Goal: Contribute content: Contribute content

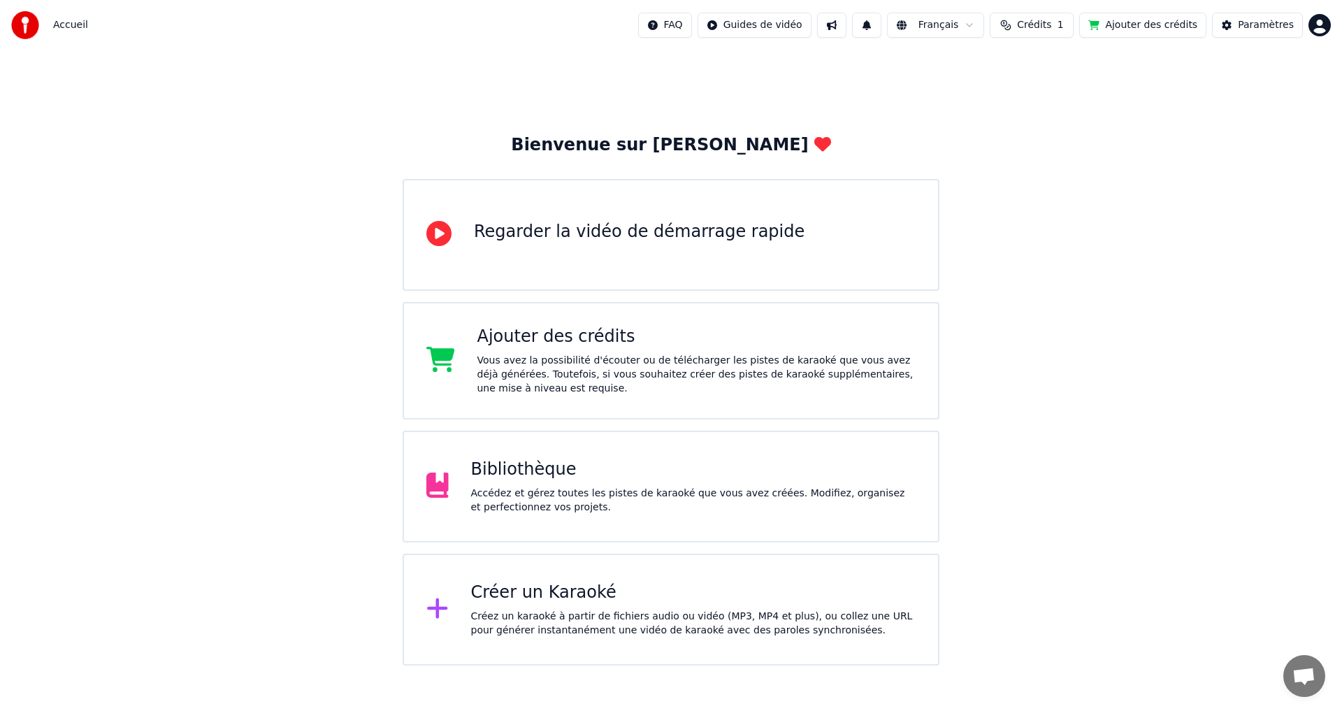
click at [538, 469] on div "Bibliothèque" at bounding box center [693, 470] width 445 height 22
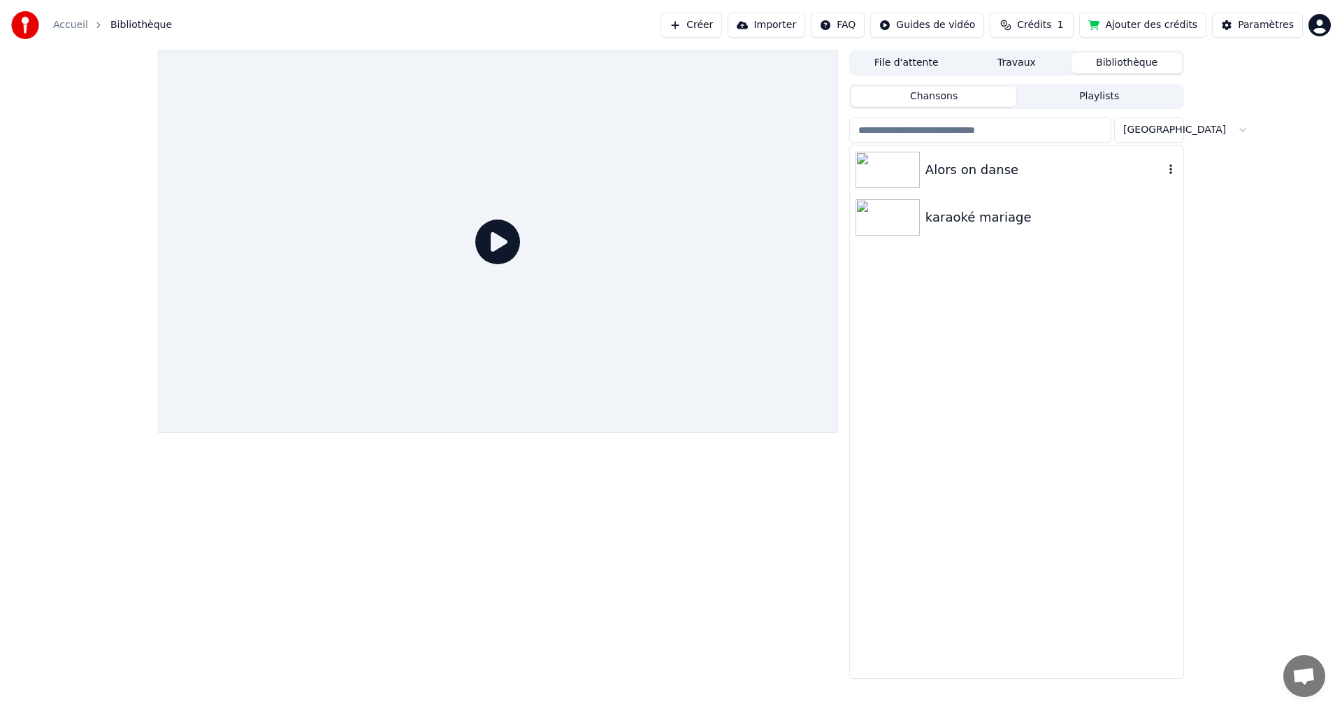
click at [915, 164] on img at bounding box center [888, 170] width 64 height 36
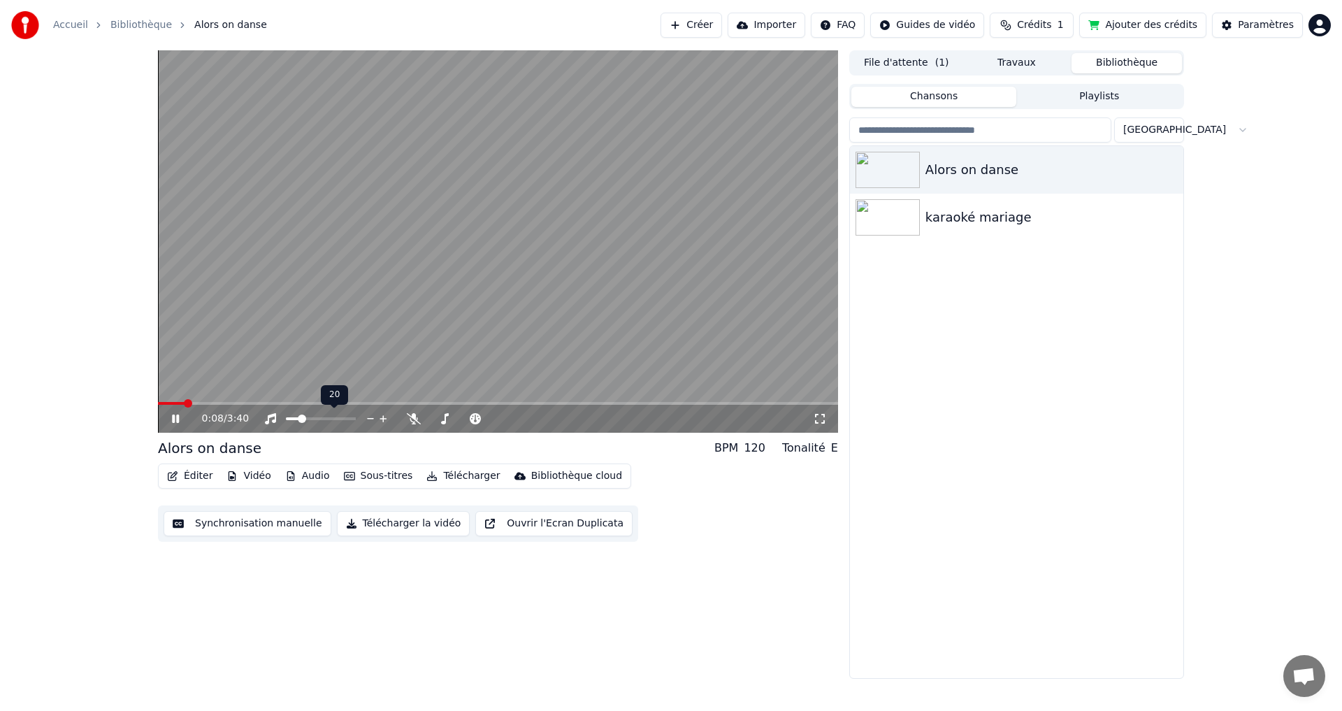
click at [300, 420] on span at bounding box center [302, 419] width 8 height 8
click at [174, 420] on icon at bounding box center [175, 419] width 7 height 8
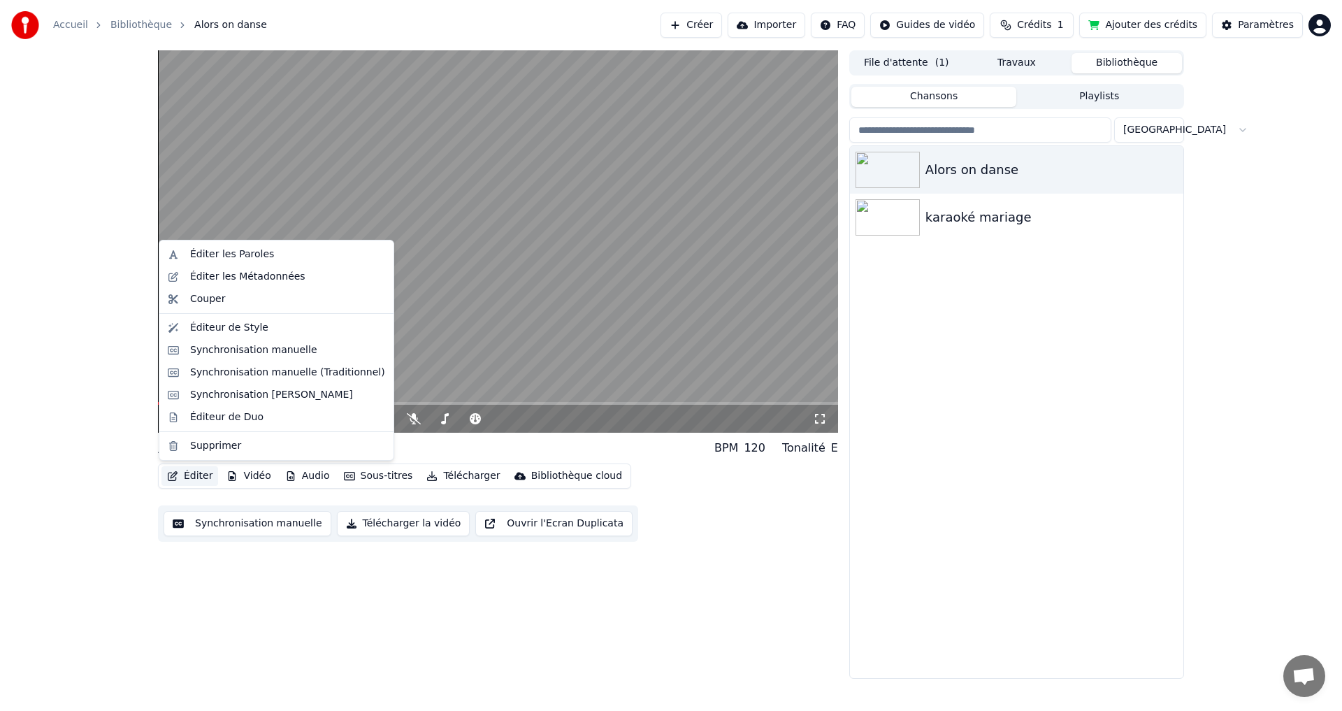
click at [189, 473] on button "Éditer" at bounding box center [190, 476] width 57 height 20
click at [217, 261] on div "Éditer les Paroles" at bounding box center [276, 254] width 229 height 22
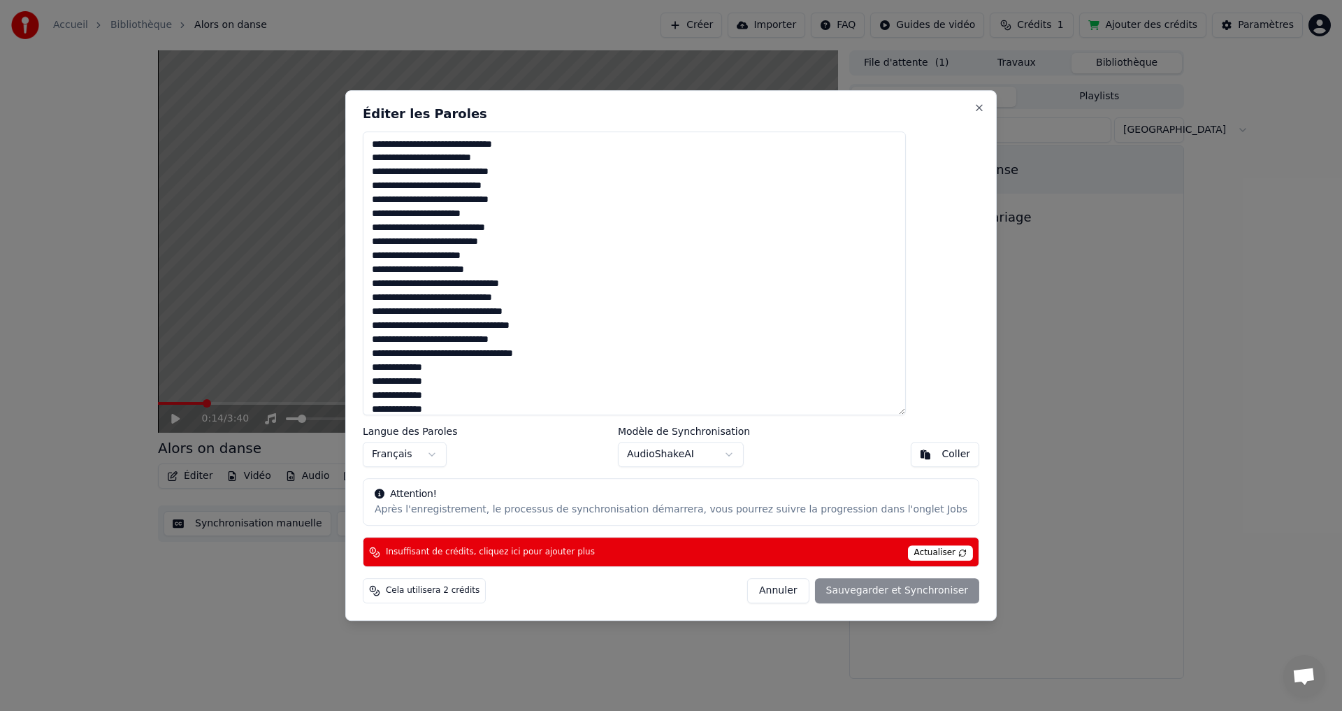
drag, startPoint x: 407, startPoint y: 144, endPoint x: 452, endPoint y: 142, distance: 44.8
click at [452, 142] on textarea at bounding box center [634, 273] width 543 height 285
drag, startPoint x: 476, startPoint y: 143, endPoint x: 519, endPoint y: 144, distance: 43.4
click at [519, 144] on textarea at bounding box center [634, 273] width 543 height 285
drag, startPoint x: 546, startPoint y: 146, endPoint x: 586, endPoint y: 143, distance: 39.9
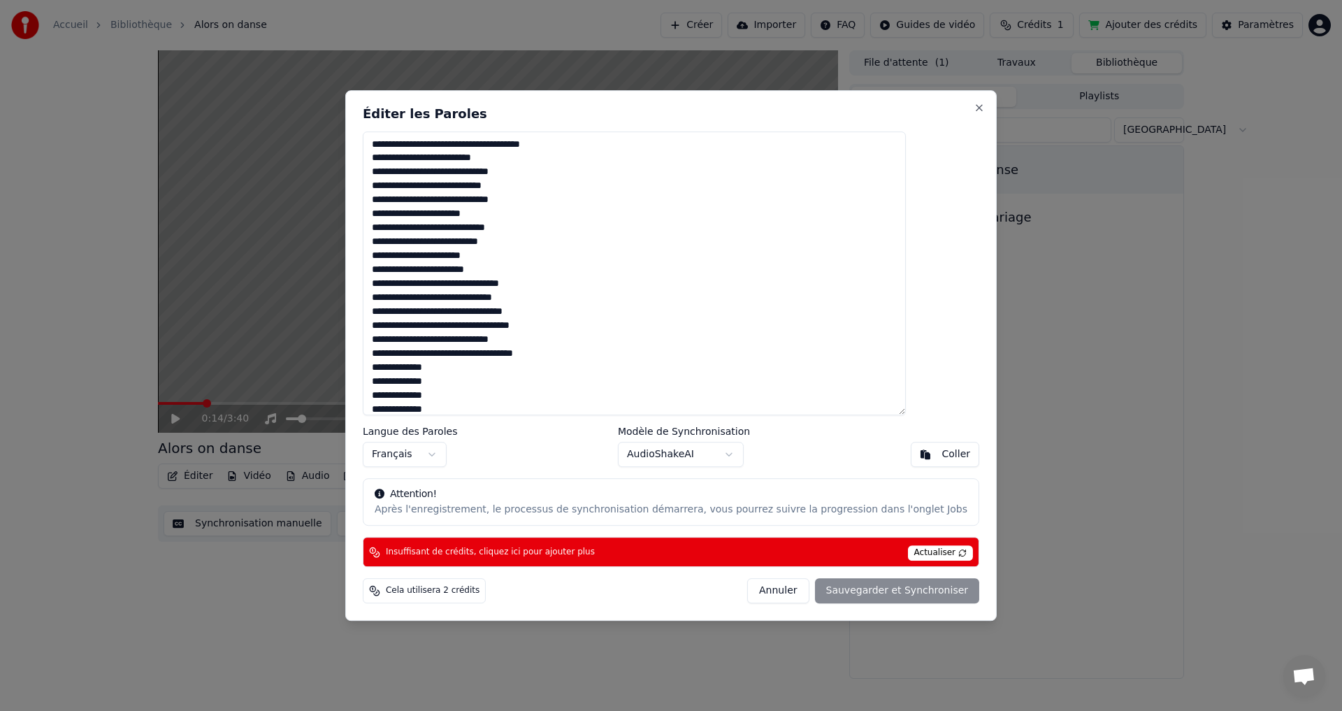
click at [586, 143] on textarea at bounding box center [634, 273] width 543 height 285
drag, startPoint x: 409, startPoint y: 187, endPoint x: 441, endPoint y: 180, distance: 32.8
click at [441, 180] on textarea at bounding box center [634, 273] width 543 height 285
drag, startPoint x: 474, startPoint y: 184, endPoint x: 513, endPoint y: 182, distance: 39.2
click at [513, 182] on textarea at bounding box center [634, 273] width 543 height 285
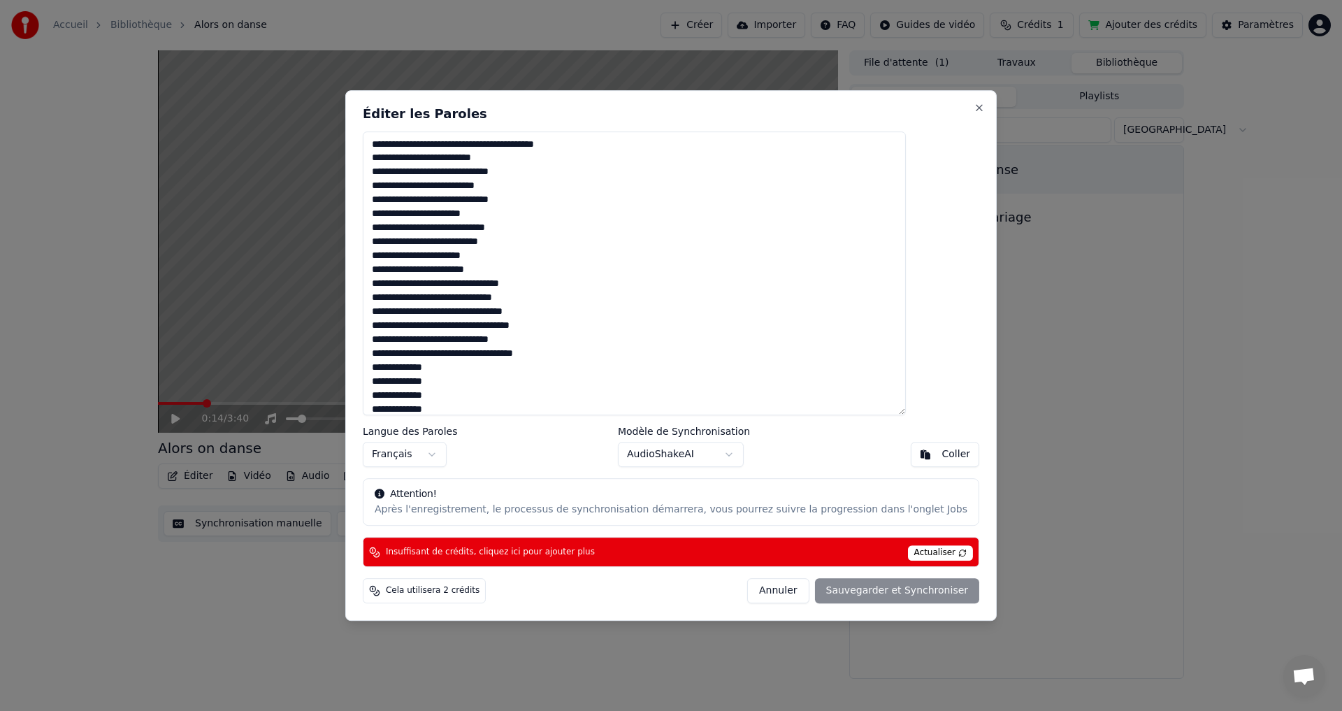
click at [540, 188] on textarea at bounding box center [634, 273] width 543 height 285
click at [443, 181] on textarea at bounding box center [634, 273] width 543 height 285
click at [442, 186] on textarea at bounding box center [634, 273] width 543 height 285
click at [723, 278] on textarea at bounding box center [634, 273] width 543 height 285
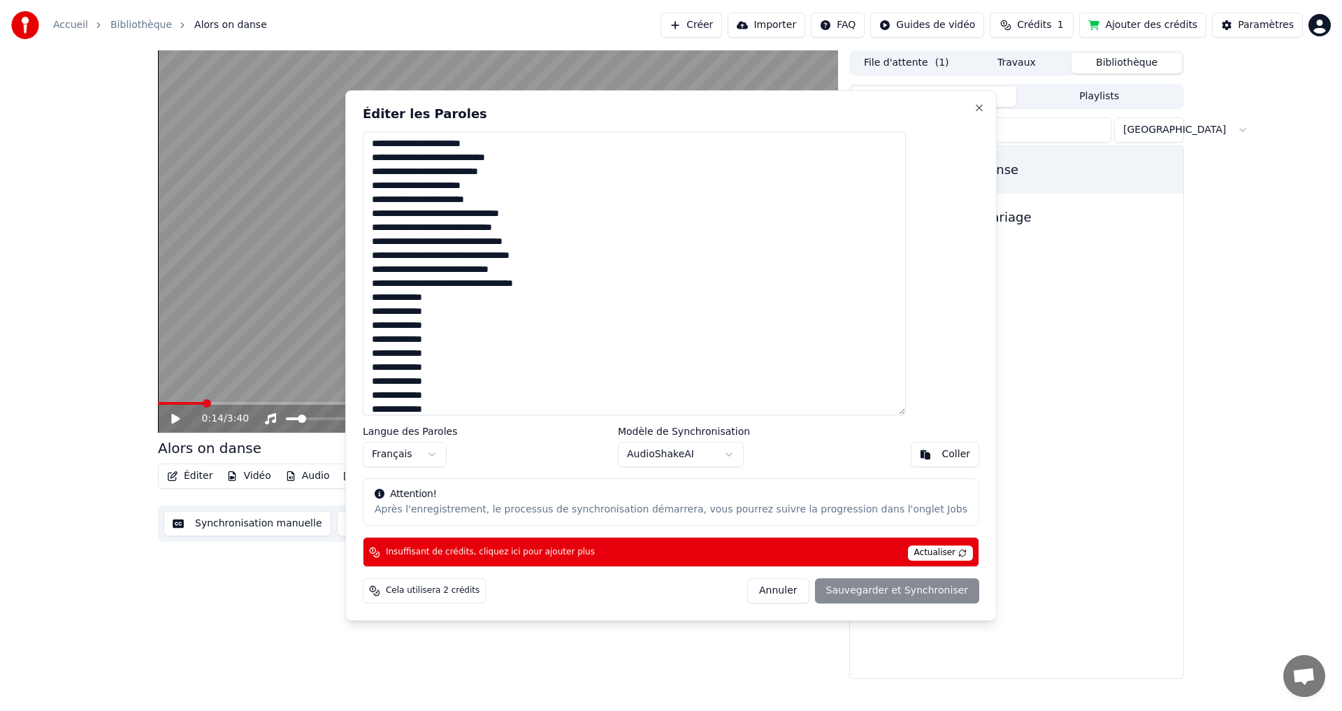
type textarea "**********"
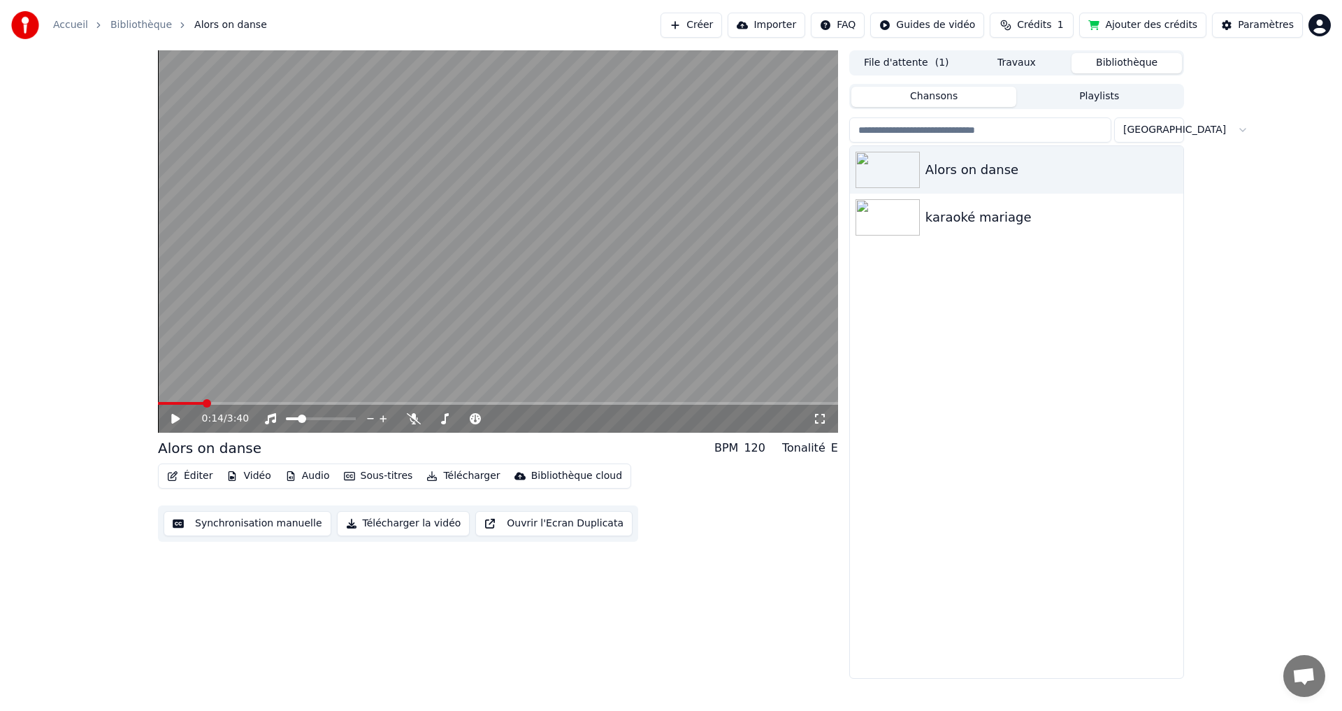
drag, startPoint x: 211, startPoint y: 406, endPoint x: 222, endPoint y: 404, distance: 10.7
click at [222, 404] on div "0:14 / 3:40" at bounding box center [498, 417] width 680 height 31
click at [175, 424] on icon at bounding box center [185, 418] width 33 height 11
click at [175, 423] on icon at bounding box center [185, 418] width 33 height 11
click at [158, 399] on span at bounding box center [162, 403] width 8 height 8
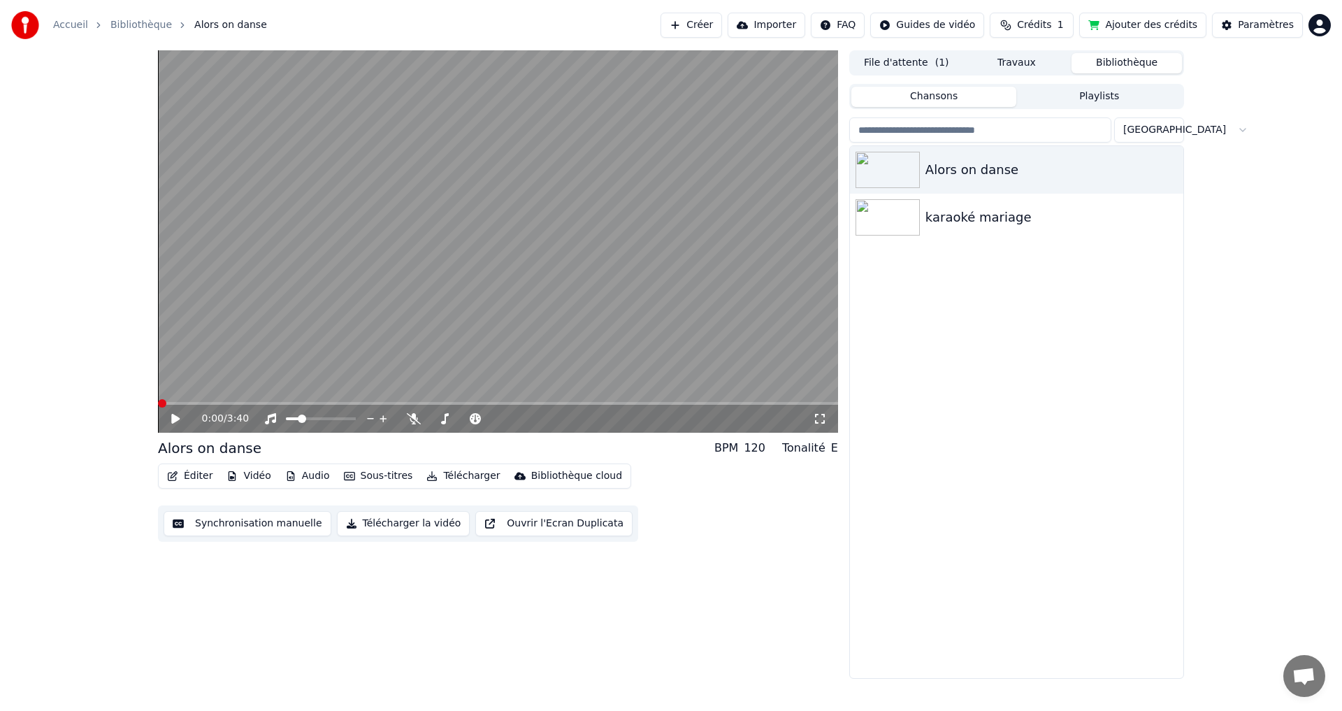
click at [176, 418] on icon at bounding box center [175, 419] width 8 height 10
click at [173, 423] on icon at bounding box center [185, 418] width 33 height 11
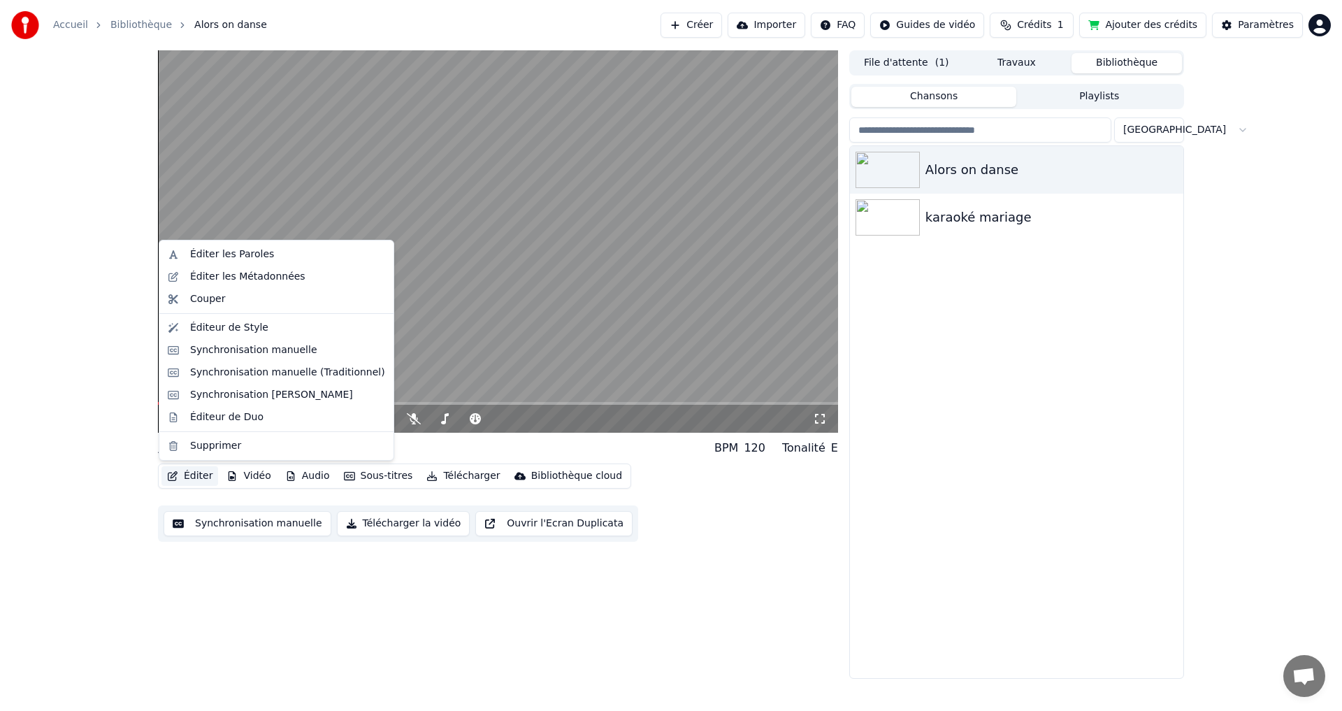
click at [196, 480] on button "Éditer" at bounding box center [190, 476] width 57 height 20
click at [199, 252] on div "Éditer les Paroles" at bounding box center [232, 254] width 84 height 14
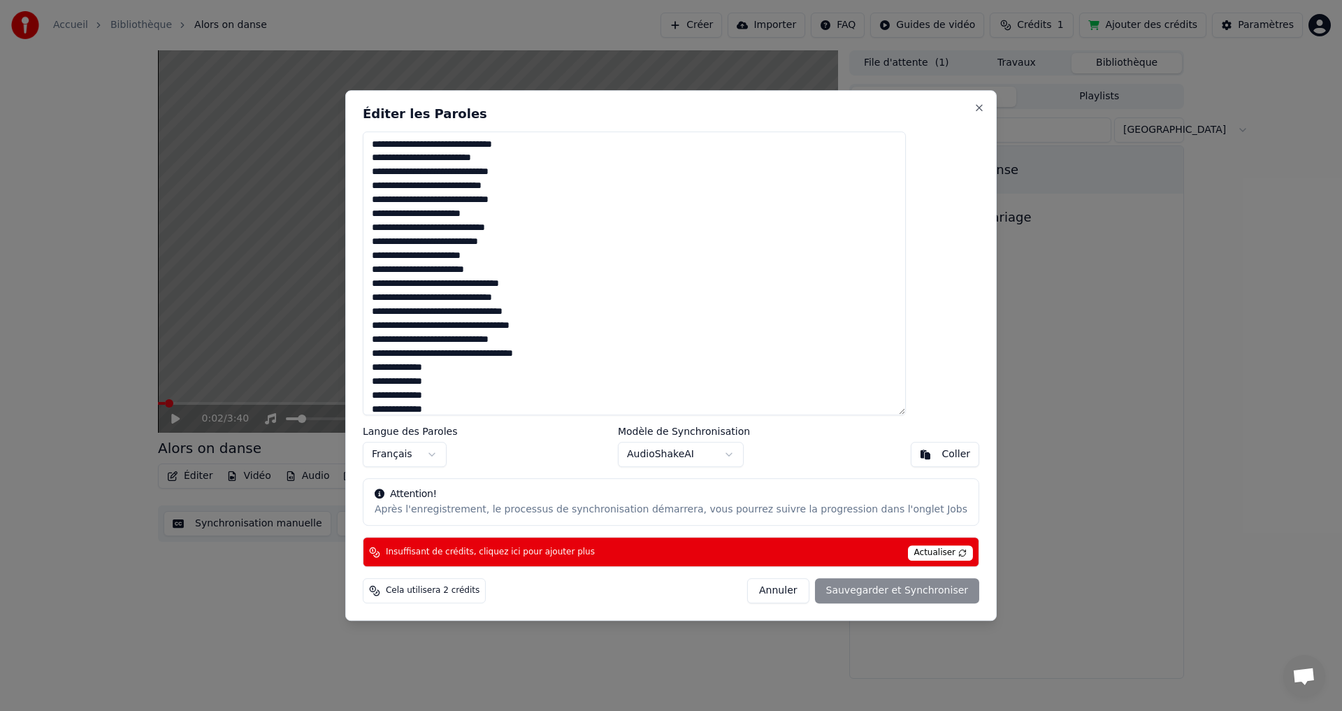
drag, startPoint x: 408, startPoint y: 143, endPoint x: 421, endPoint y: 136, distance: 14.4
click at [421, 136] on textarea at bounding box center [634, 273] width 543 height 285
drag, startPoint x: 452, startPoint y: 144, endPoint x: 358, endPoint y: 146, distance: 93.7
click at [358, 146] on body "Accueil Bibliothèque Alors on danse Créer Importer FAQ Guides de vidéo Crédits …" at bounding box center [671, 355] width 1342 height 711
drag, startPoint x: 475, startPoint y: 145, endPoint x: 519, endPoint y: 147, distance: 44.8
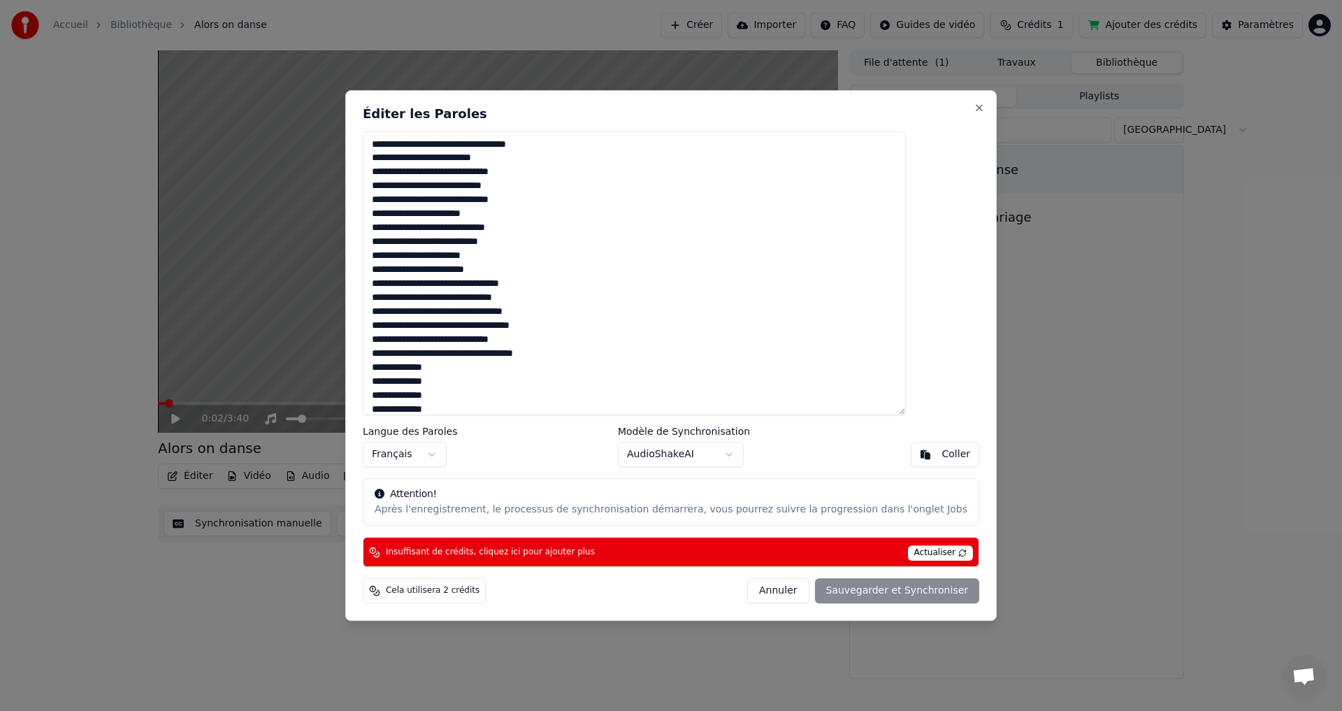
click at [519, 147] on textarea at bounding box center [634, 273] width 543 height 285
drag, startPoint x: 541, startPoint y: 146, endPoint x: 585, endPoint y: 141, distance: 44.3
click at [585, 141] on textarea at bounding box center [634, 273] width 543 height 285
click at [473, 147] on textarea at bounding box center [634, 273] width 543 height 285
click at [540, 147] on textarea at bounding box center [634, 273] width 543 height 285
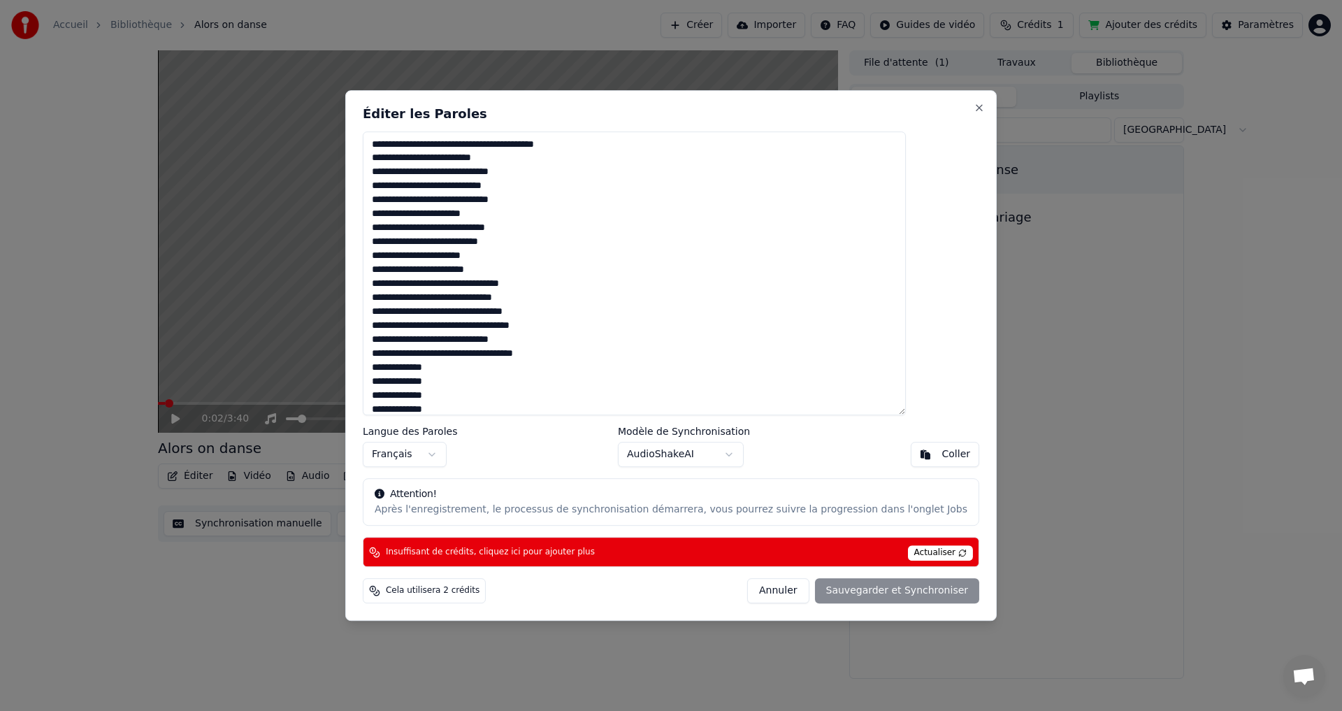
click at [442, 190] on textarea at bounding box center [634, 273] width 543 height 285
drag, startPoint x: 476, startPoint y: 188, endPoint x: 406, endPoint y: 191, distance: 70.7
click at [406, 191] on textarea at bounding box center [634, 273] width 543 height 285
drag, startPoint x: 431, startPoint y: 229, endPoint x: 396, endPoint y: 229, distance: 35.0
click at [396, 229] on div "Éditer les Paroles Langue des Paroles Français Modèle de Synchronisation AudioS…" at bounding box center [671, 355] width 652 height 531
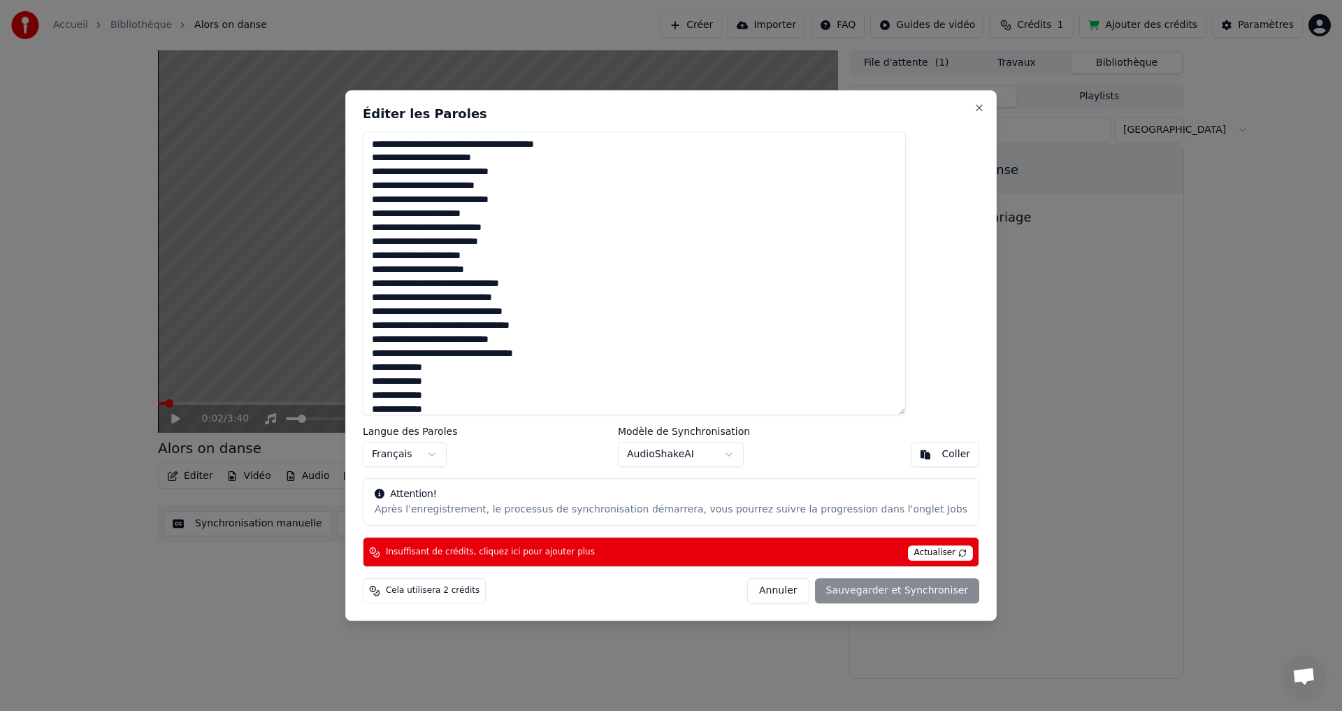
drag, startPoint x: 453, startPoint y: 242, endPoint x: 401, endPoint y: 245, distance: 51.8
click at [401, 245] on textarea at bounding box center [634, 273] width 543 height 285
drag, startPoint x: 481, startPoint y: 275, endPoint x: 460, endPoint y: 275, distance: 21.0
click at [460, 275] on textarea at bounding box center [634, 273] width 543 height 285
drag, startPoint x: 517, startPoint y: 268, endPoint x: 460, endPoint y: 277, distance: 57.9
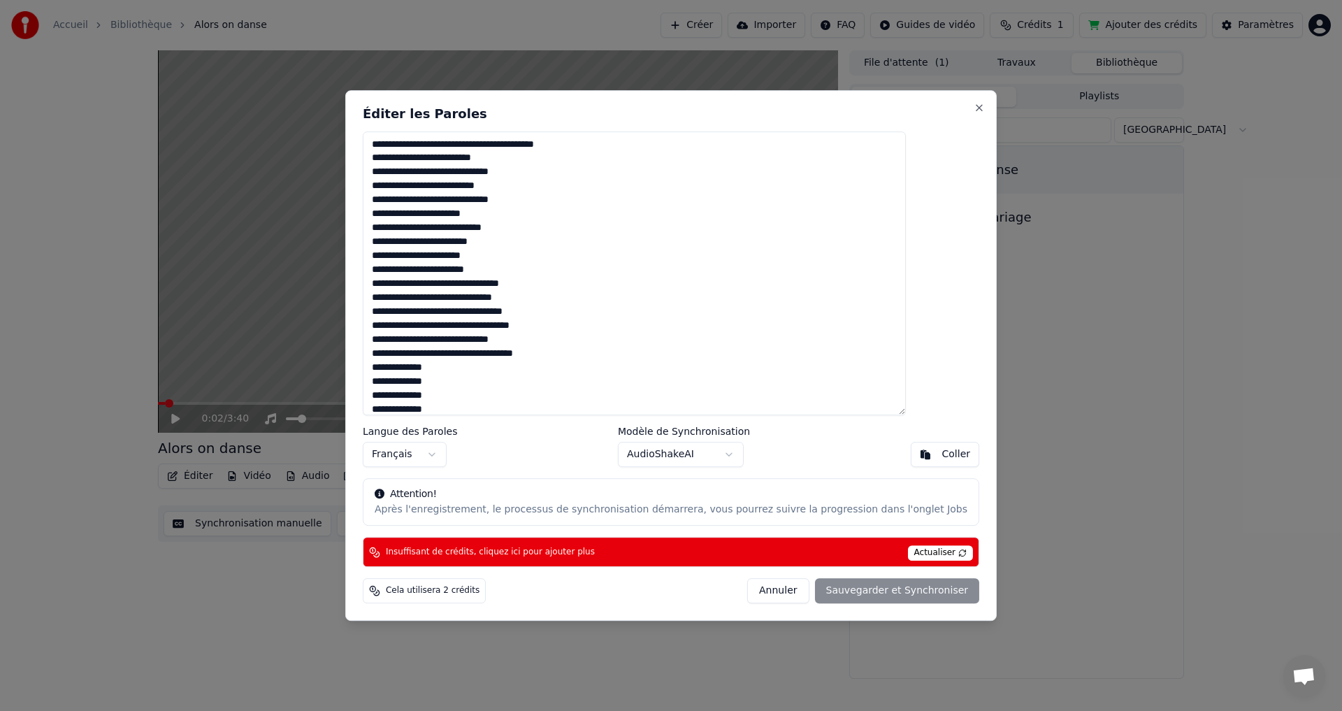
click at [460, 277] on textarea at bounding box center [634, 273] width 543 height 285
drag, startPoint x: 431, startPoint y: 301, endPoint x: 415, endPoint y: 301, distance: 16.1
click at [415, 301] on textarea at bounding box center [634, 273] width 543 height 285
click at [492, 314] on textarea at bounding box center [634, 273] width 543 height 285
drag, startPoint x: 497, startPoint y: 313, endPoint x: 387, endPoint y: 313, distance: 110.5
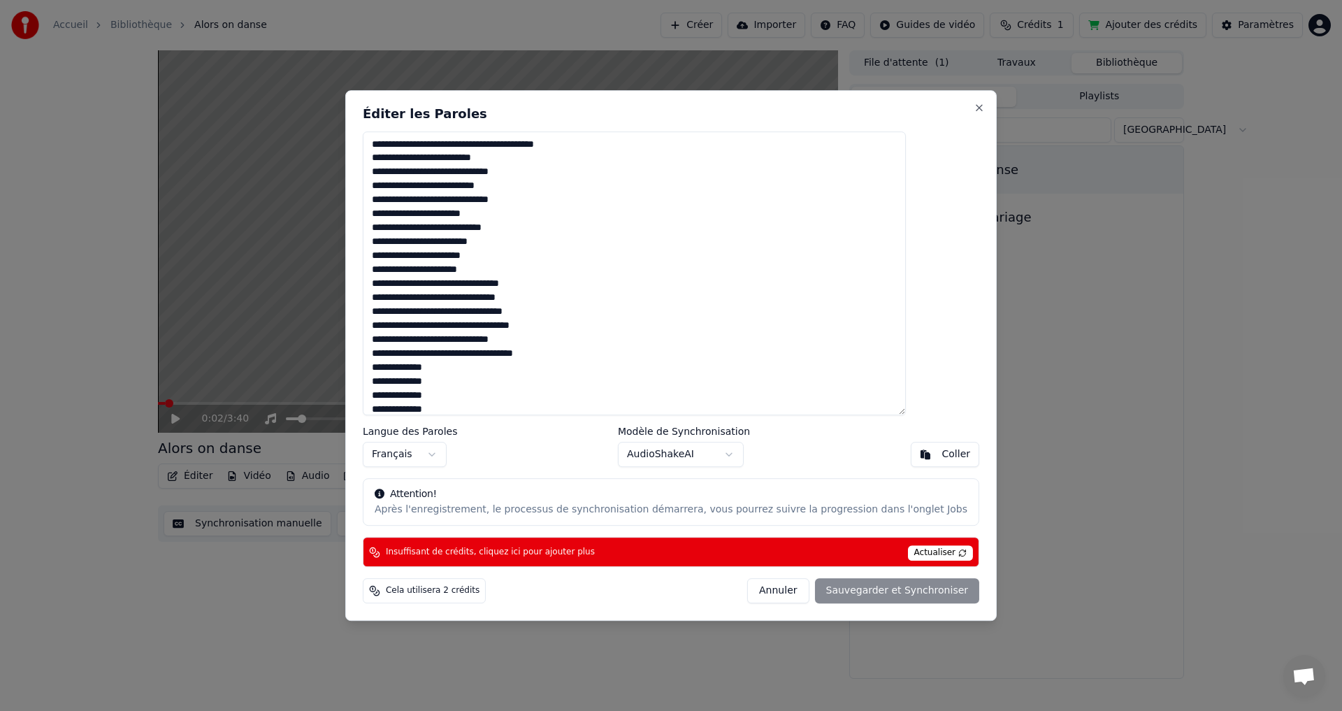
click at [387, 313] on div "Éditer les Paroles Langue des Paroles Français Modèle de Synchronisation AudioS…" at bounding box center [671, 355] width 652 height 531
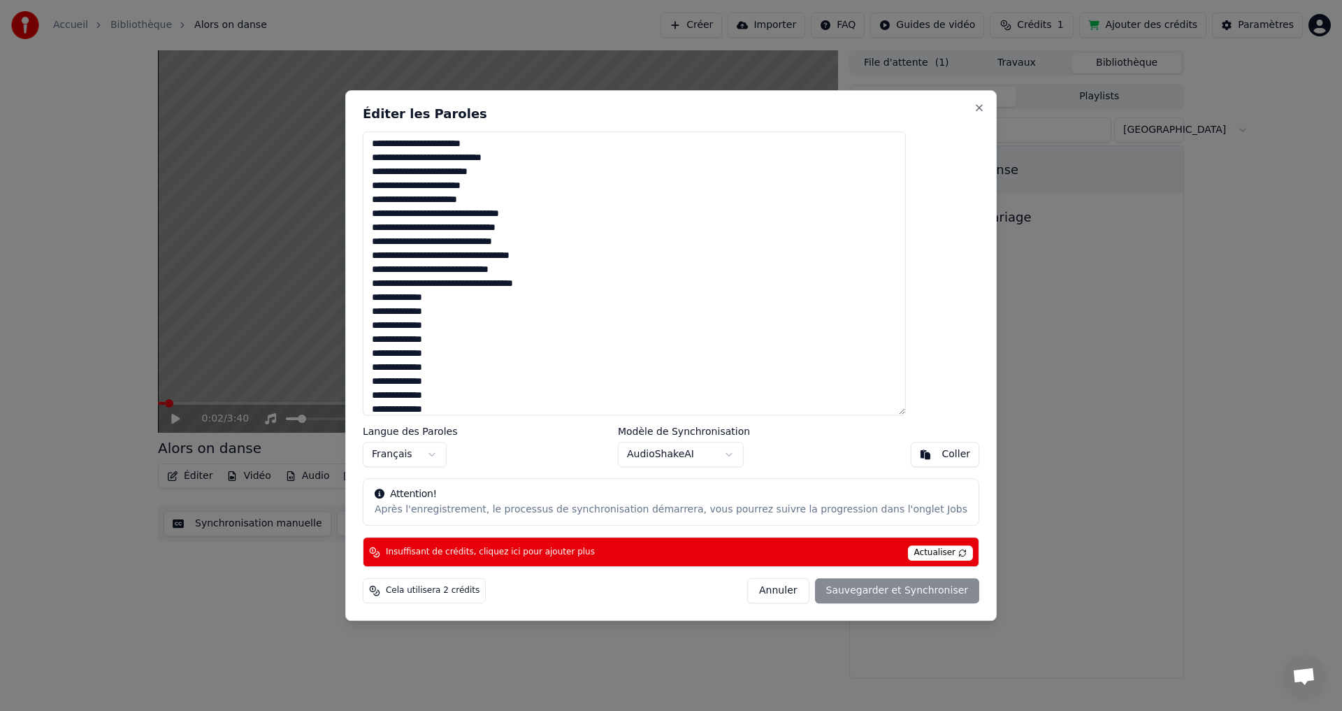
drag, startPoint x: 438, startPoint y: 257, endPoint x: 399, endPoint y: 260, distance: 39.3
click at [399, 260] on div "Éditer les Paroles Langue des Paroles Français Modèle de Synchronisation AudioS…" at bounding box center [671, 355] width 652 height 531
drag, startPoint x: 445, startPoint y: 275, endPoint x: 394, endPoint y: 275, distance: 51.0
click at [394, 275] on div "Éditer les Paroles Langue des Paroles Français Modèle de Synchronisation AudioS…" at bounding box center [671, 355] width 652 height 531
drag, startPoint x: 457, startPoint y: 287, endPoint x: 402, endPoint y: 289, distance: 54.6
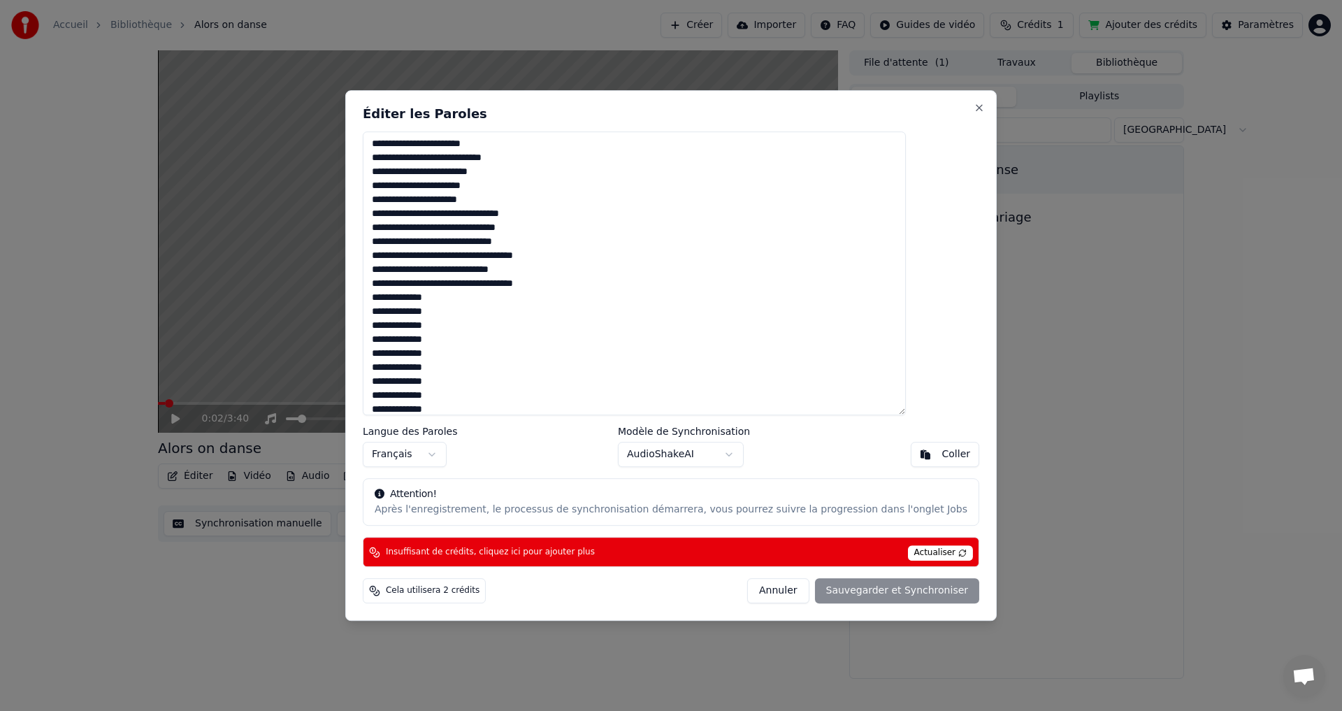
click at [402, 289] on textarea at bounding box center [634, 273] width 543 height 285
click at [476, 287] on textarea at bounding box center [634, 273] width 543 height 285
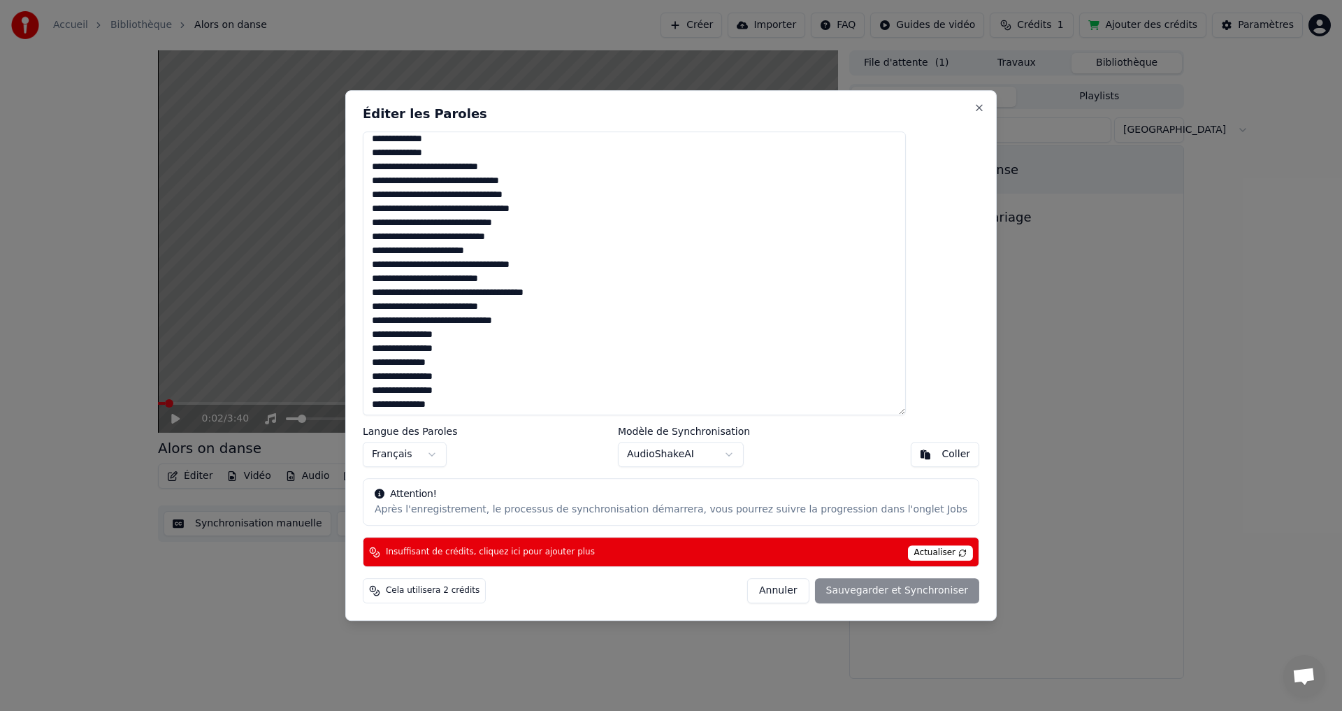
scroll to position [350, 0]
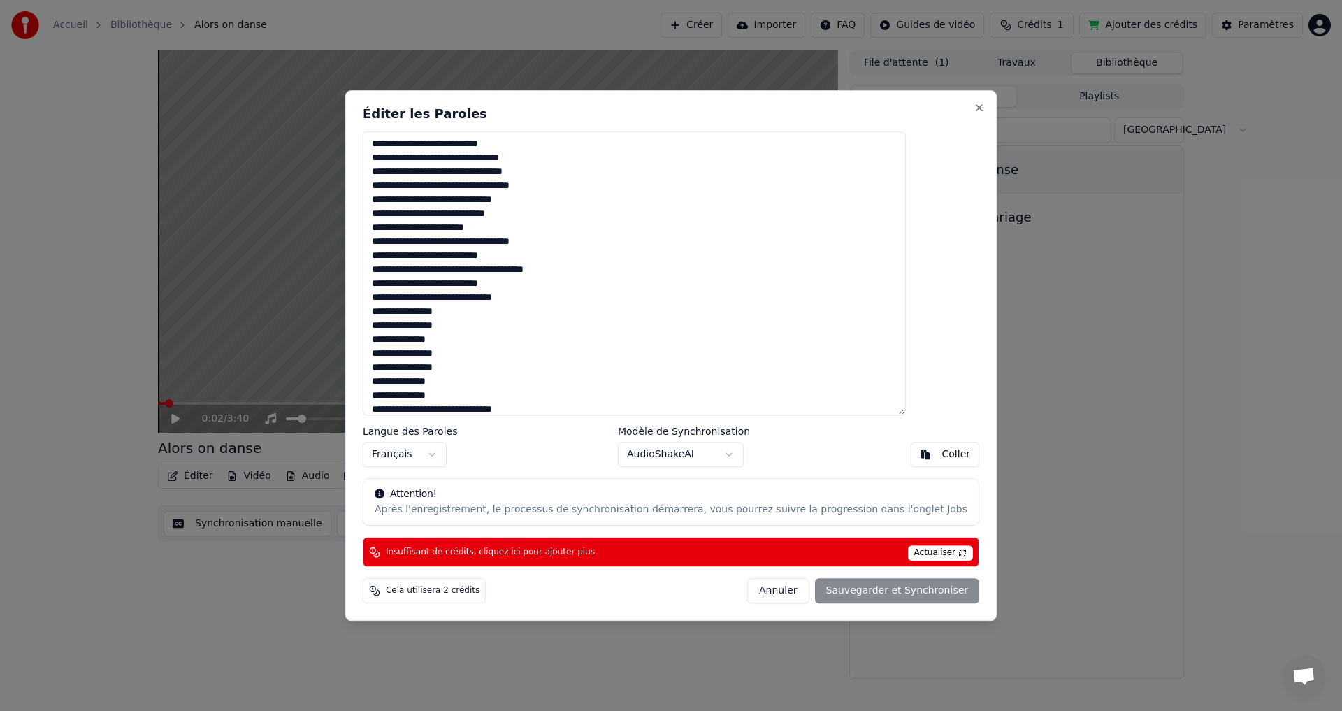
click at [514, 162] on textarea at bounding box center [634, 273] width 543 height 285
click at [510, 160] on textarea at bounding box center [634, 273] width 543 height 285
drag, startPoint x: 458, startPoint y: 200, endPoint x: 480, endPoint y: 199, distance: 22.4
click at [480, 199] on textarea at bounding box center [634, 273] width 543 height 285
drag, startPoint x: 496, startPoint y: 196, endPoint x: 551, endPoint y: 198, distance: 55.3
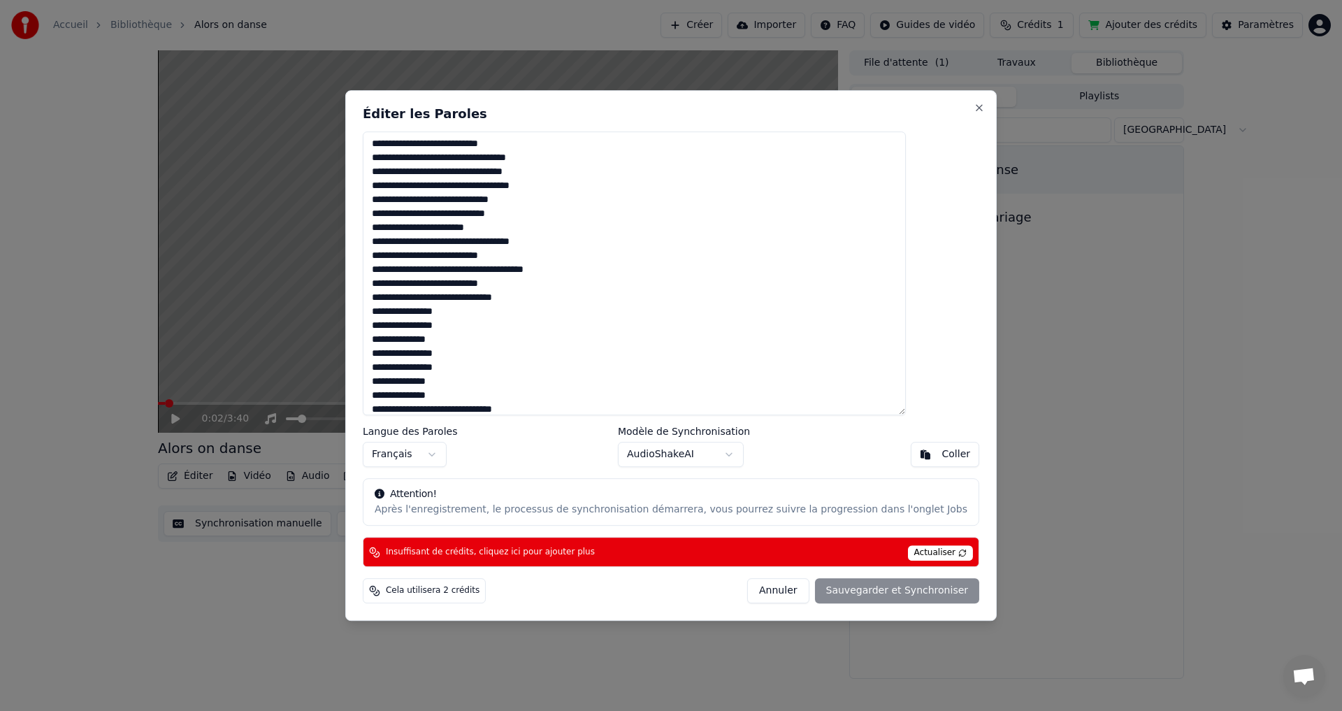
click at [551, 198] on textarea at bounding box center [634, 273] width 543 height 285
drag, startPoint x: 408, startPoint y: 218, endPoint x: 438, endPoint y: 216, distance: 30.1
click at [438, 216] on textarea at bounding box center [634, 273] width 543 height 285
click at [452, 214] on textarea at bounding box center [634, 273] width 543 height 285
click at [452, 216] on textarea at bounding box center [634, 273] width 543 height 285
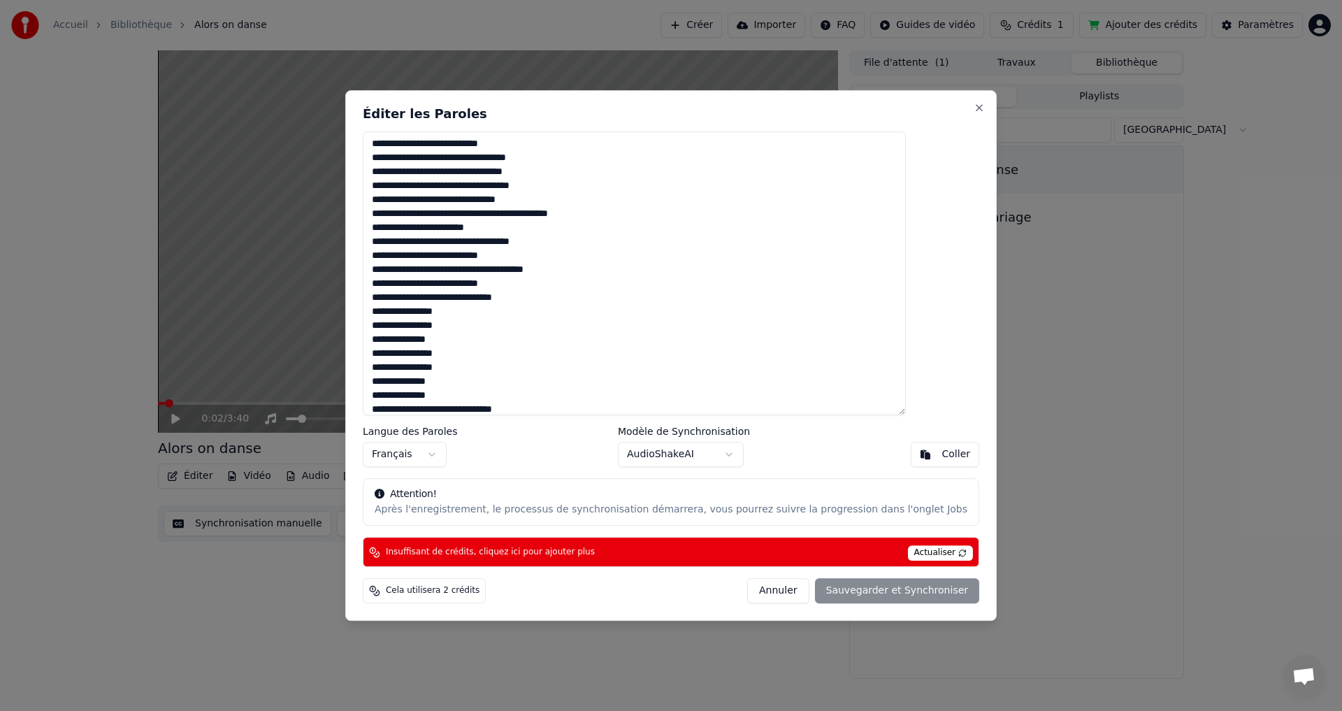
drag, startPoint x: 510, startPoint y: 215, endPoint x: 521, endPoint y: 215, distance: 11.2
click at [521, 215] on textarea at bounding box center [634, 273] width 543 height 285
click at [533, 218] on textarea at bounding box center [634, 273] width 543 height 285
click at [475, 213] on textarea at bounding box center [634, 273] width 543 height 285
drag, startPoint x: 511, startPoint y: 215, endPoint x: 637, endPoint y: 215, distance: 125.8
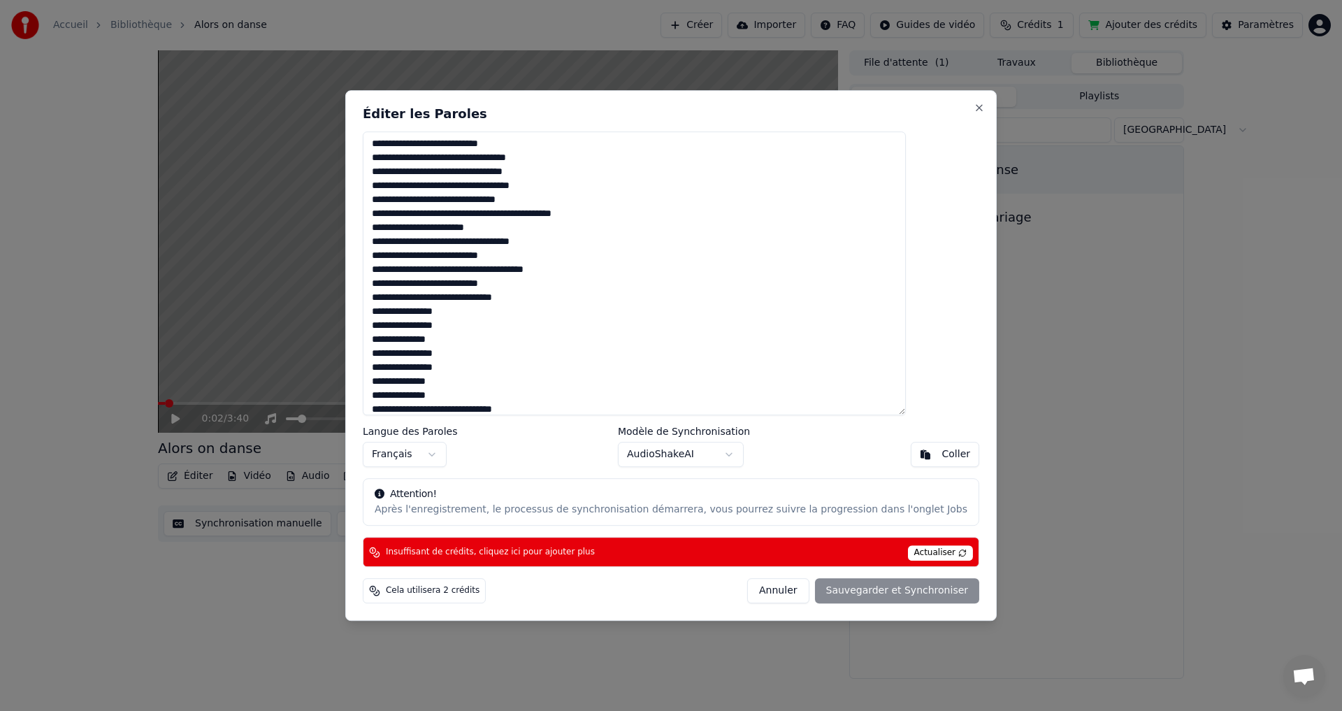
click at [637, 215] on textarea at bounding box center [634, 273] width 543 height 285
drag, startPoint x: 447, startPoint y: 247, endPoint x: 416, endPoint y: 245, distance: 31.5
click at [416, 245] on textarea at bounding box center [634, 273] width 543 height 285
click at [523, 239] on textarea at bounding box center [634, 273] width 543 height 285
click at [428, 259] on textarea at bounding box center [634, 273] width 543 height 285
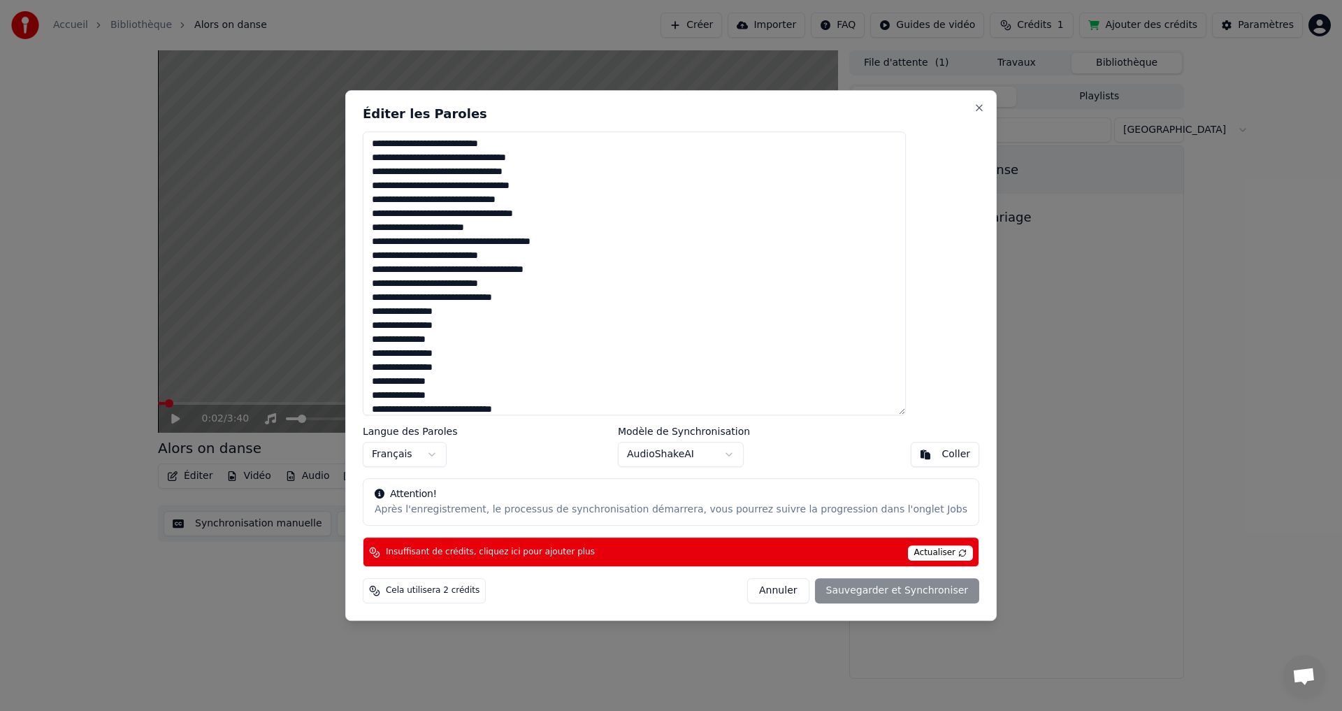
drag, startPoint x: 434, startPoint y: 272, endPoint x: 403, endPoint y: 270, distance: 30.8
click at [403, 270] on textarea at bounding box center [634, 273] width 543 height 285
click at [482, 272] on textarea at bounding box center [634, 273] width 543 height 285
drag, startPoint x: 503, startPoint y: 271, endPoint x: 610, endPoint y: 268, distance: 107.0
click at [610, 268] on textarea at bounding box center [634, 273] width 543 height 285
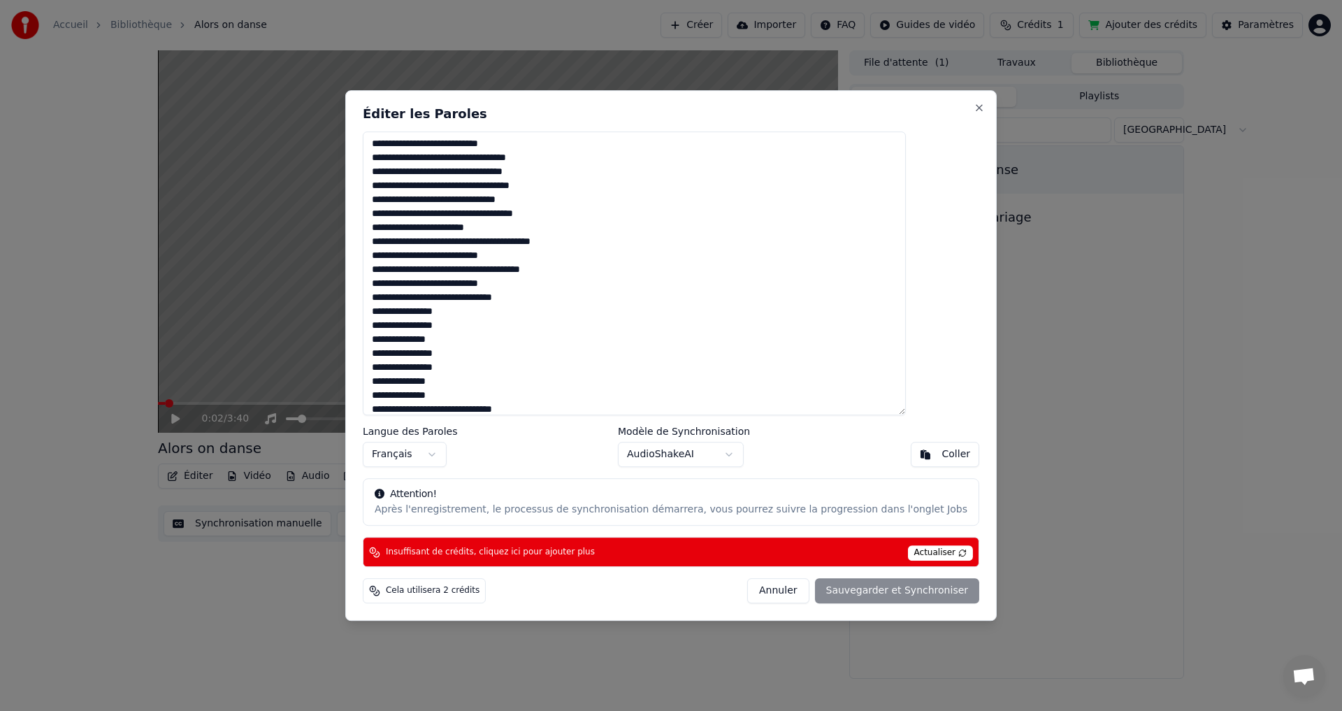
drag, startPoint x: 499, startPoint y: 272, endPoint x: 516, endPoint y: 274, distance: 16.9
click at [516, 274] on textarea at bounding box center [634, 273] width 543 height 285
click at [550, 271] on textarea at bounding box center [634, 273] width 543 height 285
drag, startPoint x: 582, startPoint y: 268, endPoint x: 559, endPoint y: 277, distance: 24.5
click at [559, 277] on textarea at bounding box center [634, 273] width 543 height 285
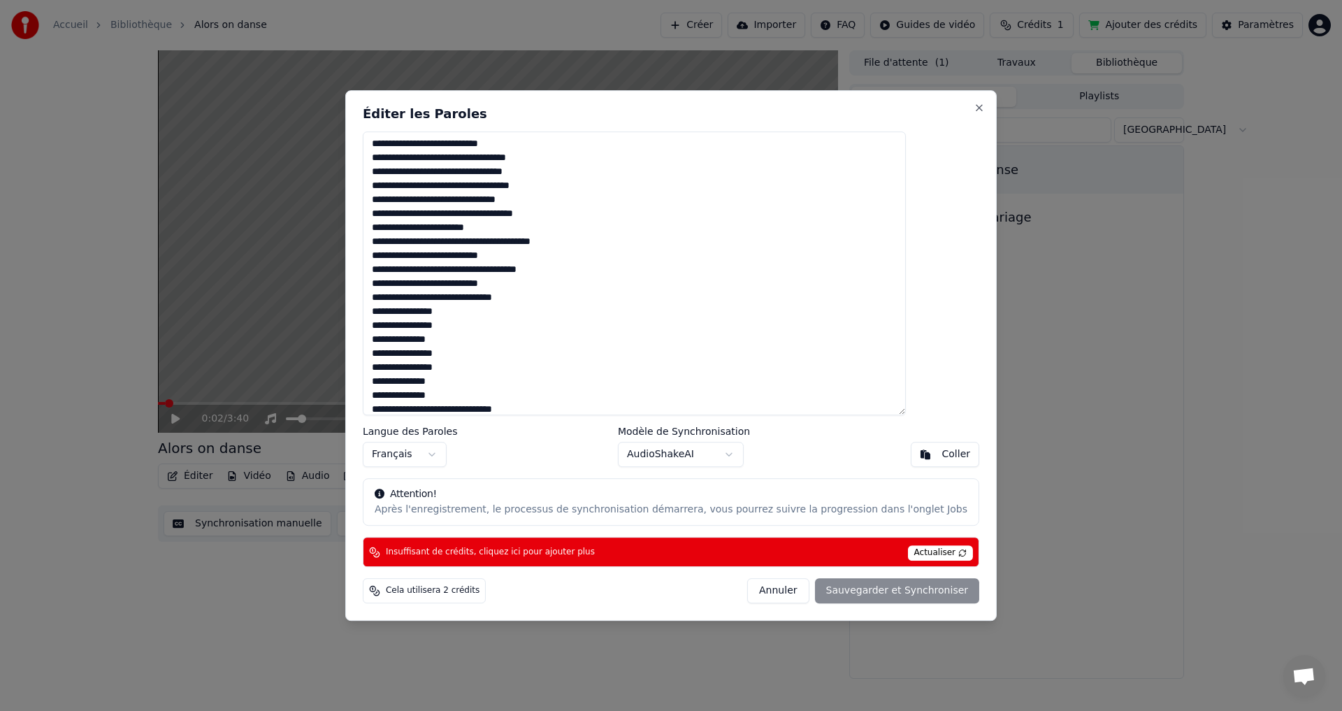
drag, startPoint x: 588, startPoint y: 311, endPoint x: 594, endPoint y: 301, distance: 12.2
click at [588, 309] on textarea at bounding box center [634, 273] width 543 height 285
click at [538, 286] on textarea at bounding box center [634, 273] width 543 height 285
drag, startPoint x: 409, startPoint y: 299, endPoint x: 431, endPoint y: 300, distance: 21.7
click at [431, 300] on textarea at bounding box center [634, 273] width 543 height 285
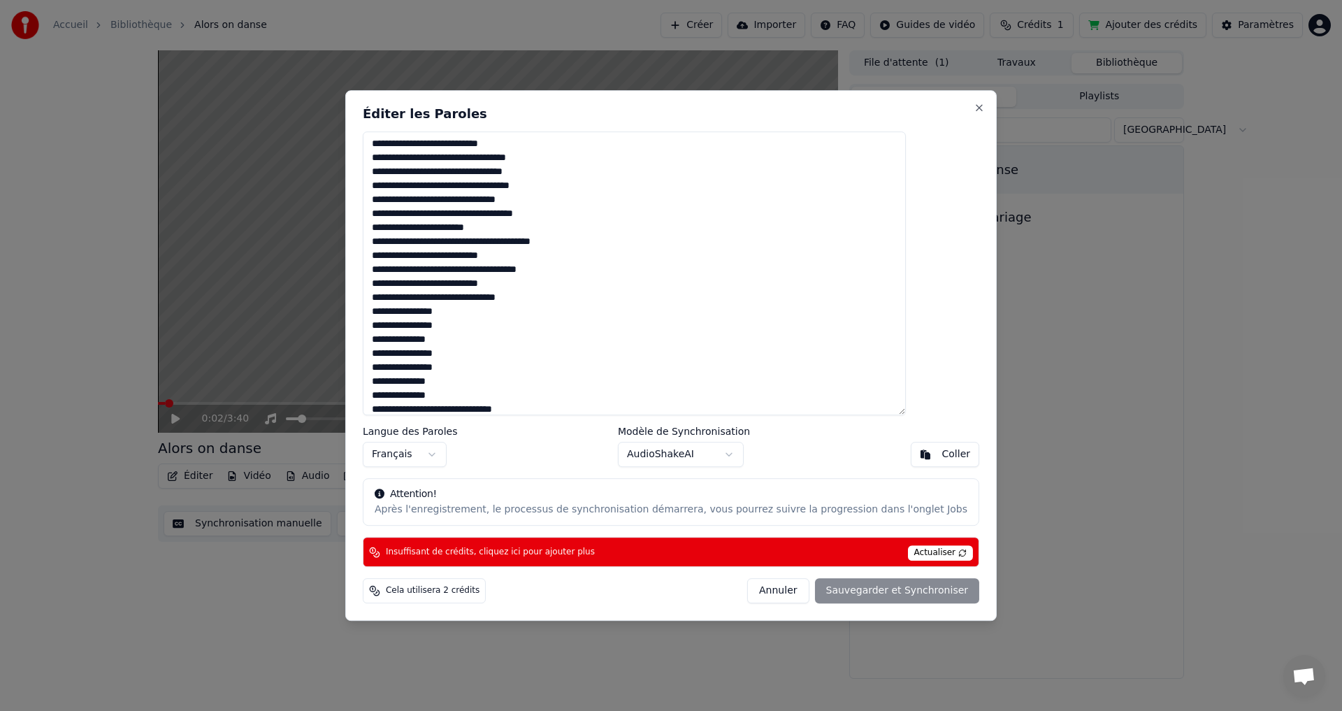
click at [493, 298] on textarea at bounding box center [634, 273] width 543 height 285
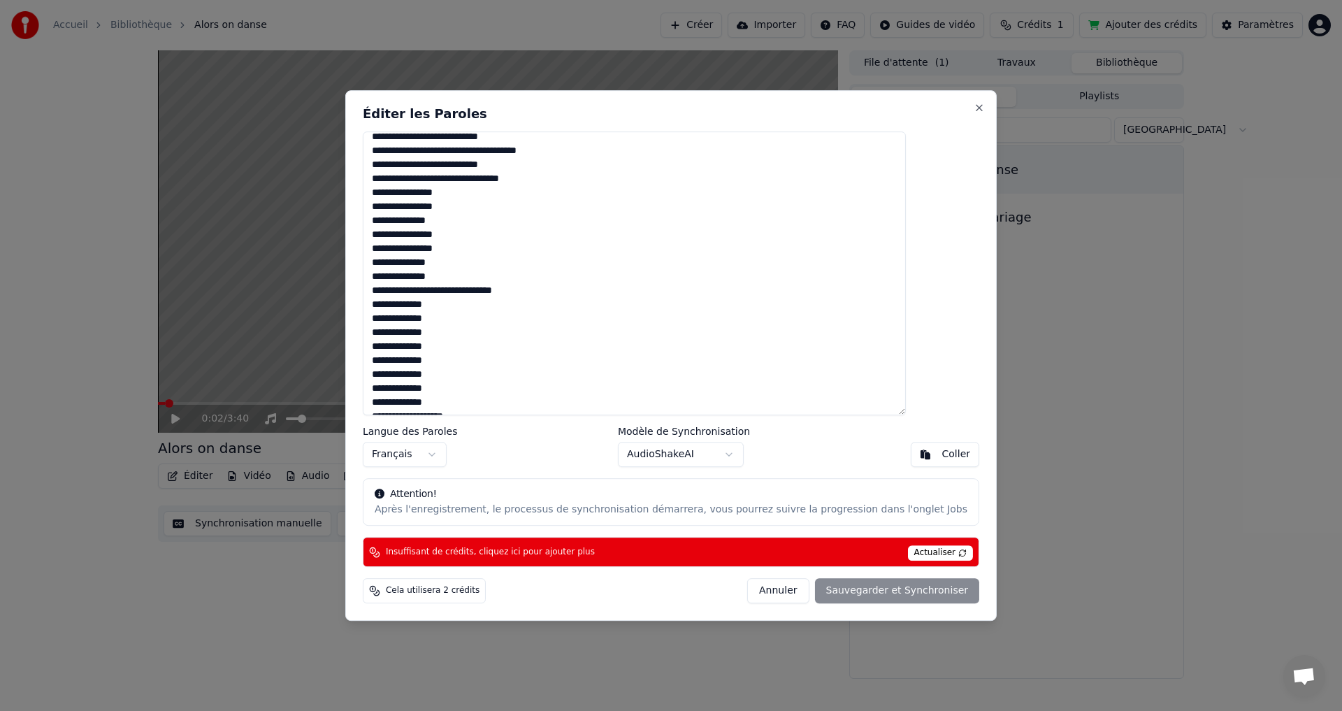
scroll to position [538, 0]
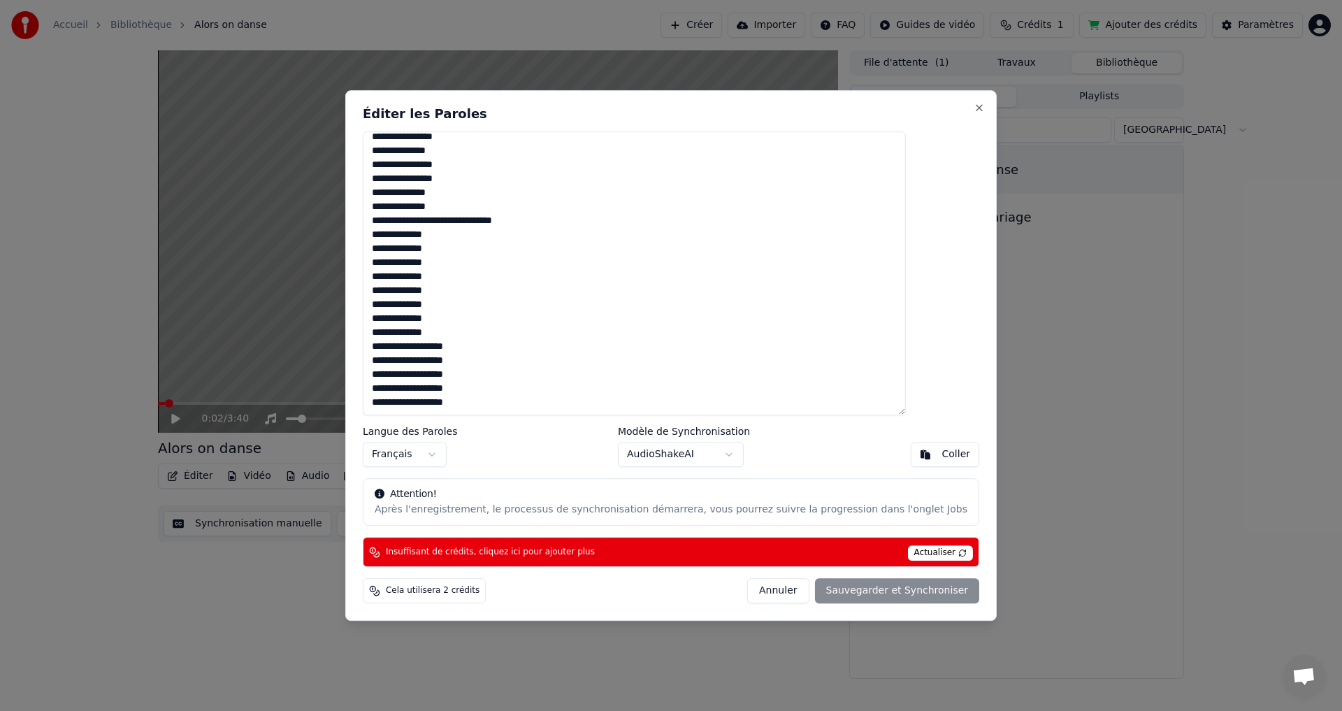
click at [432, 581] on div "Cela utilisera 2 crédits" at bounding box center [424, 590] width 123 height 25
click at [437, 595] on span "Cela utilisera 2 crédits" at bounding box center [433, 590] width 94 height 11
click at [432, 594] on span "Cela utilisera 2 crédits" at bounding box center [433, 590] width 94 height 11
click at [908, 557] on span "Actualiser" at bounding box center [941, 552] width 66 height 15
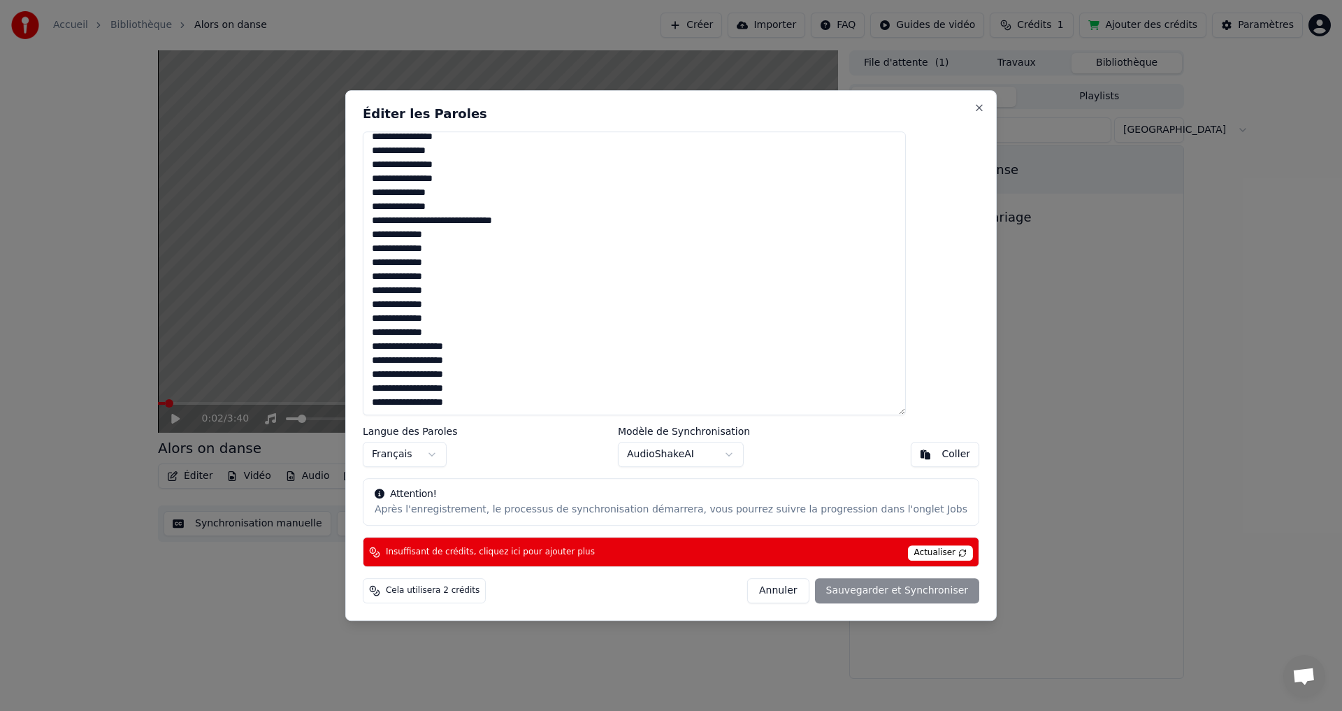
drag, startPoint x: 409, startPoint y: 145, endPoint x: 508, endPoint y: 478, distance: 348.0
click at [508, 478] on div "Éditer les Paroles Langue des Paroles Français Modèle de Synchronisation AudioS…" at bounding box center [671, 355] width 652 height 531
click at [464, 598] on div "Cela utilisera 2 crédits" at bounding box center [424, 590] width 123 height 25
type textarea "**********"
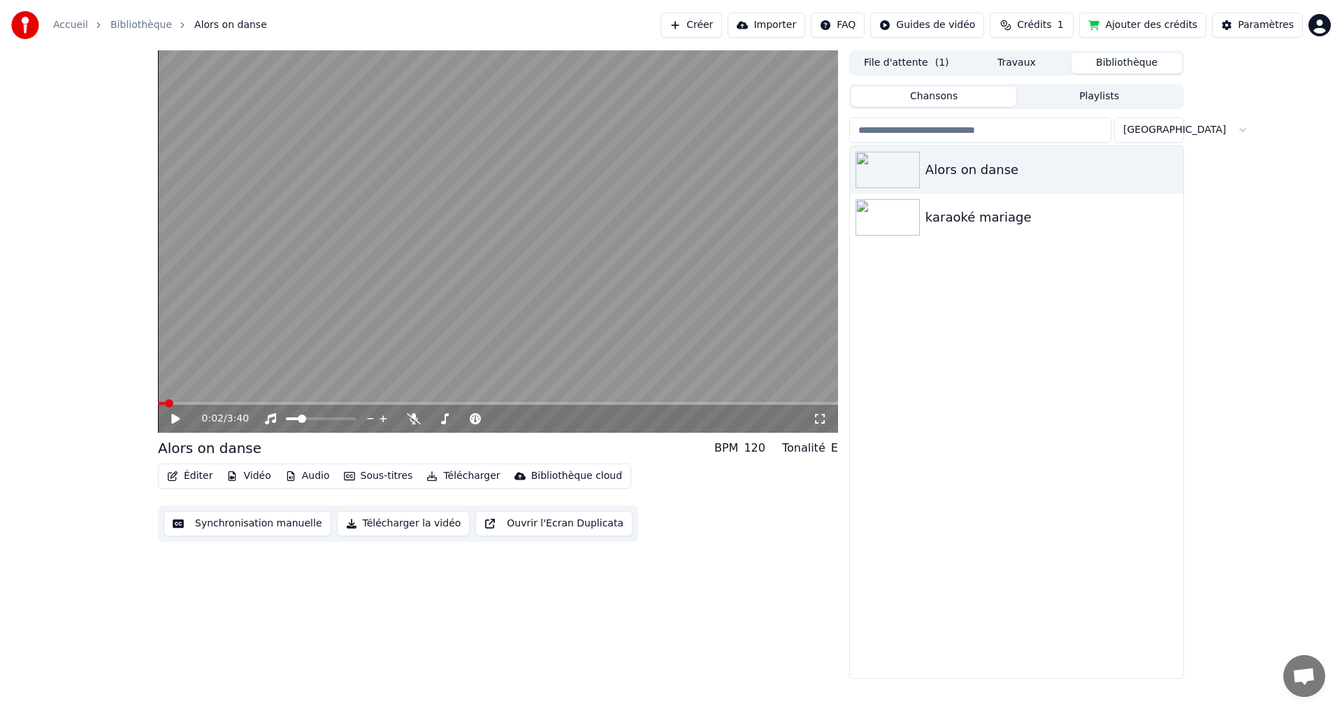
click at [1052, 29] on span "Crédits" at bounding box center [1034, 25] width 34 height 14
click at [1046, 132] on button "Actualiser" at bounding box center [1046, 129] width 83 height 25
click at [1149, 33] on button "Ajouter des crédits" at bounding box center [1142, 25] width 127 height 25
click at [197, 477] on button "Éditer" at bounding box center [190, 476] width 57 height 20
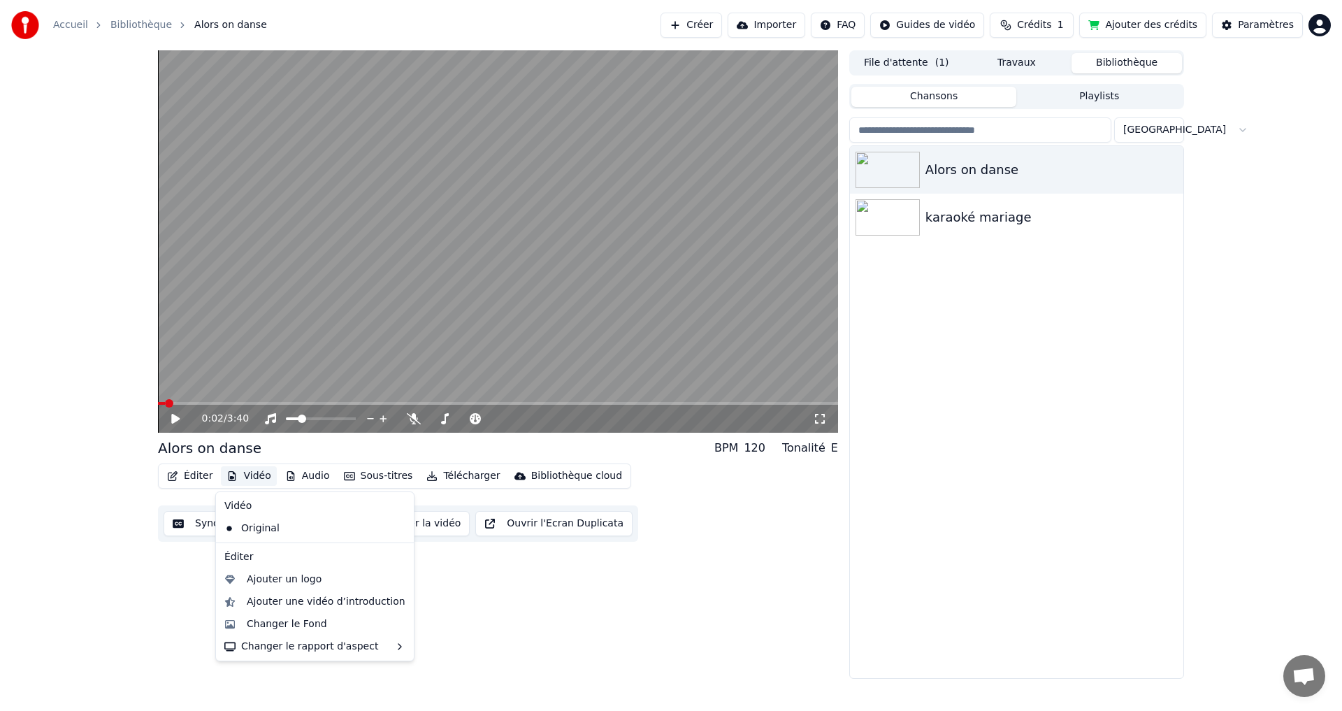
click at [186, 640] on div "0:02 / 3:40 Alors on danse BPM 120 Tonalité E Éditer Vidéo Audio Sous-titres Té…" at bounding box center [498, 364] width 680 height 629
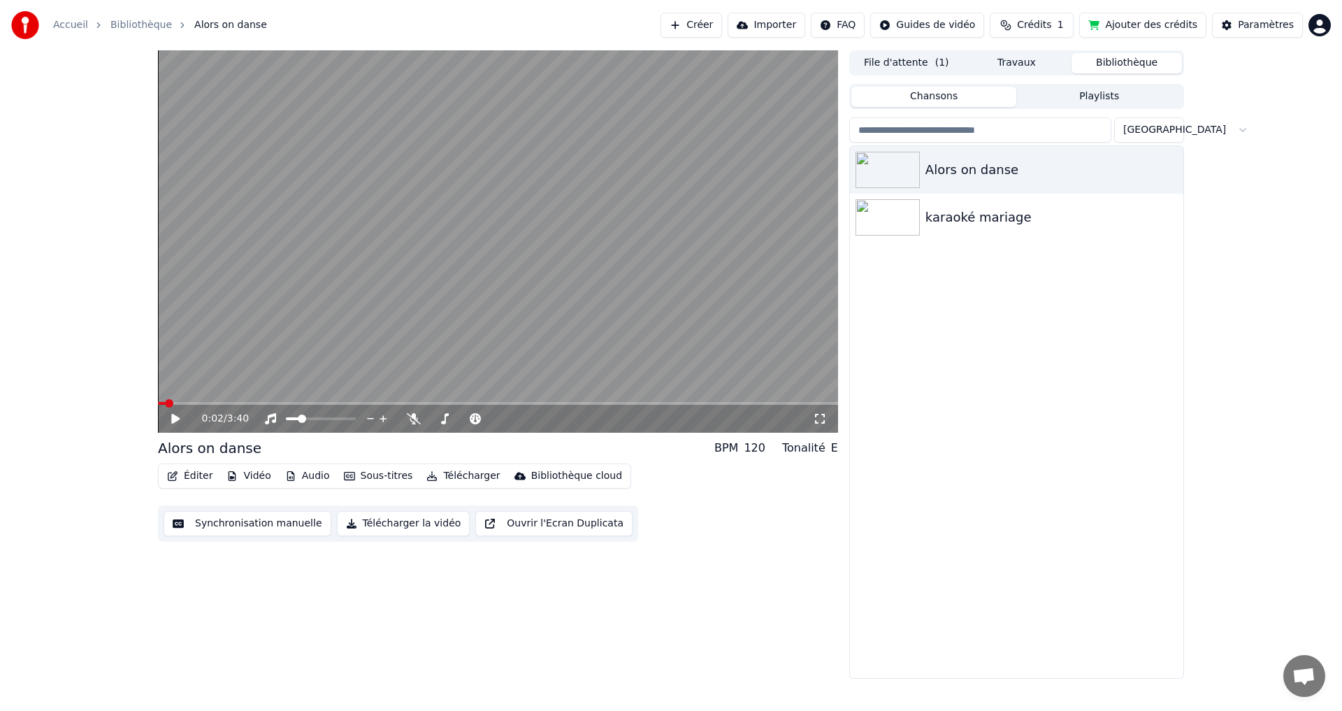
click at [185, 470] on button "Éditer" at bounding box center [190, 476] width 57 height 20
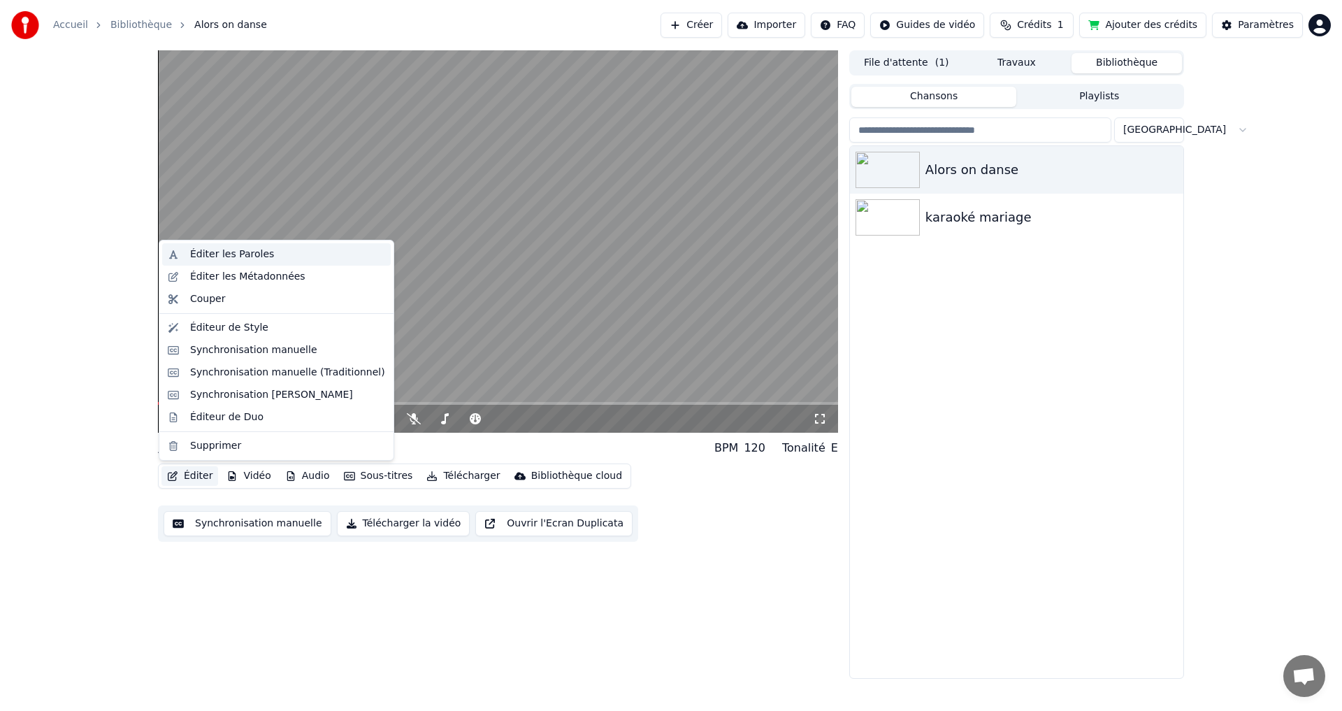
click at [218, 254] on div "Éditer les Paroles" at bounding box center [232, 254] width 84 height 14
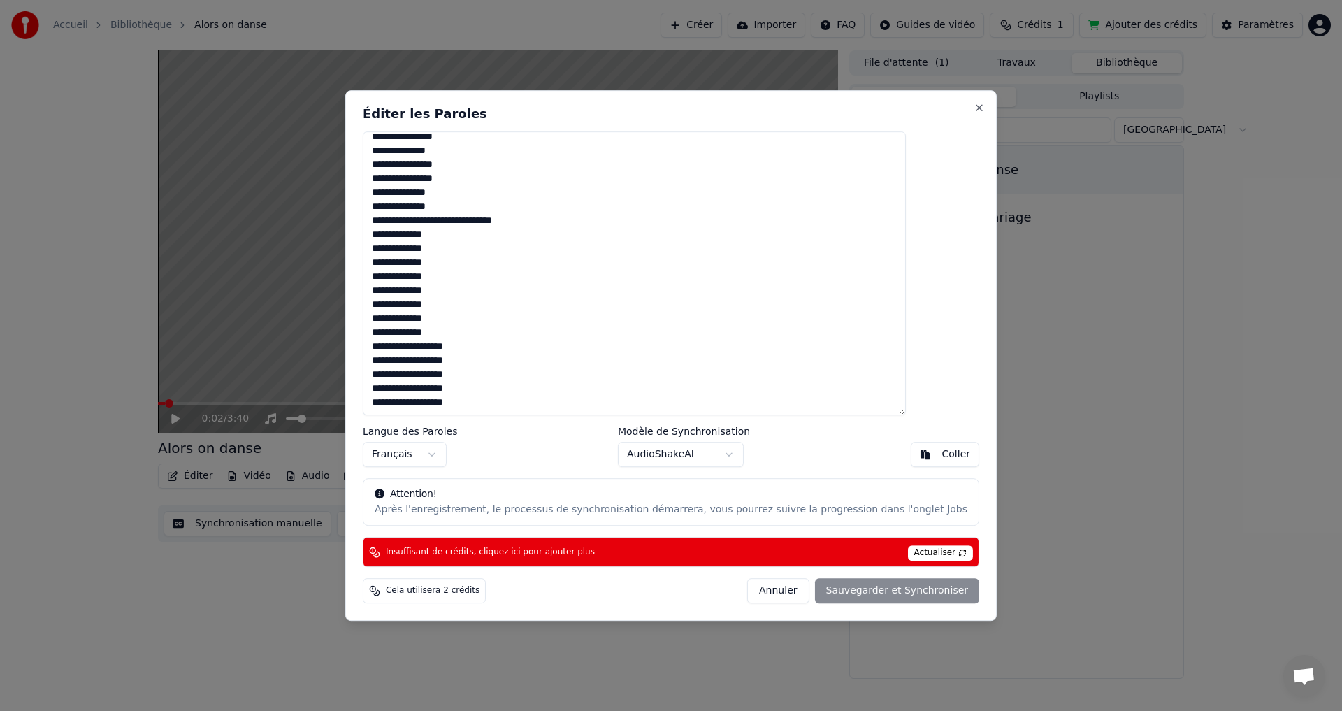
drag, startPoint x: 406, startPoint y: 142, endPoint x: 701, endPoint y: 601, distance: 545.9
click at [701, 601] on div "Éditer les Paroles Langue des Paroles Français Modèle de Synchronisation AudioS…" at bounding box center [671, 355] width 652 height 531
drag, startPoint x: 903, startPoint y: 550, endPoint x: 503, endPoint y: 612, distance: 405.5
click at [503, 612] on div "Éditer les Paroles Langue des Paroles Français Modèle de Synchronisation AudioS…" at bounding box center [671, 355] width 652 height 531
click at [481, 598] on div "Cela utilisera 2 crédits" at bounding box center [424, 590] width 123 height 25
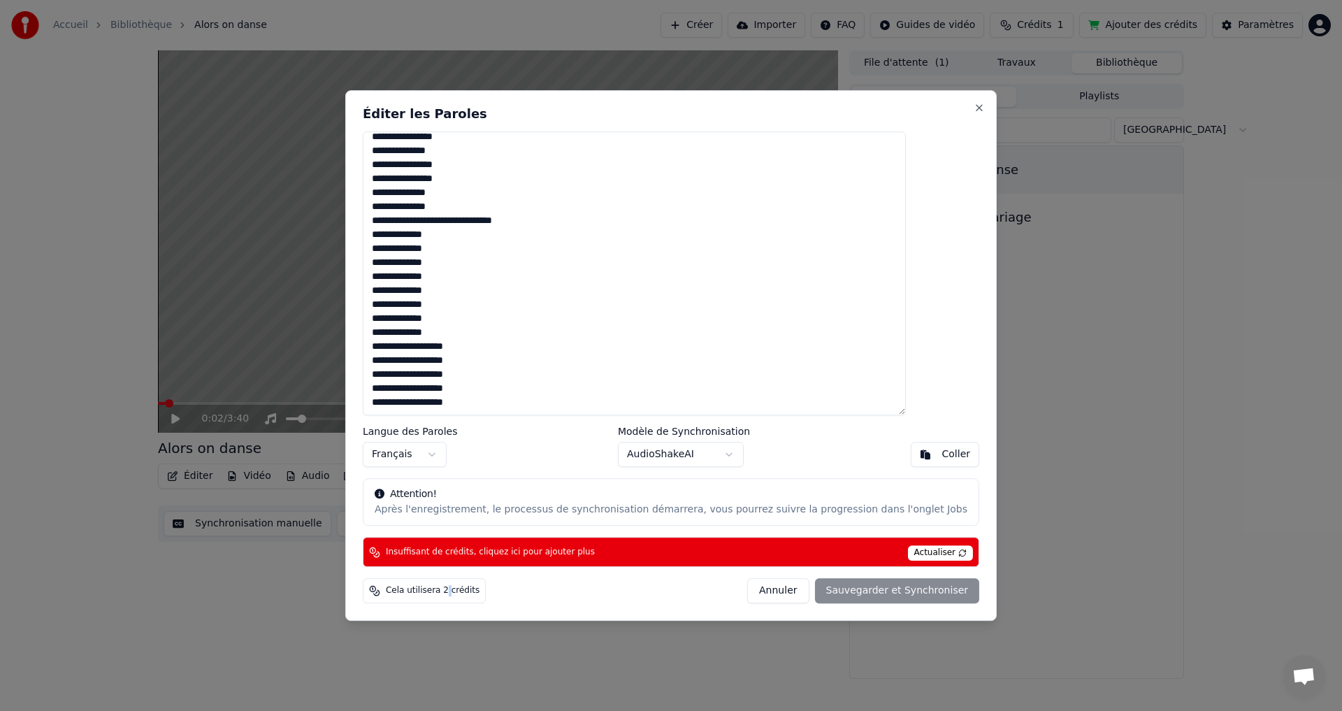
click at [478, 596] on span "Cela utilisera 2 crédits" at bounding box center [433, 590] width 94 height 11
click at [478, 595] on span "Cela utilisera 2 crédits" at bounding box center [433, 590] width 94 height 11
drag, startPoint x: 940, startPoint y: 110, endPoint x: 766, endPoint y: 371, distance: 313.0
click at [766, 371] on div "Éditer les Paroles Langue des Paroles Français Modèle de Synchronisation AudioS…" at bounding box center [671, 355] width 652 height 531
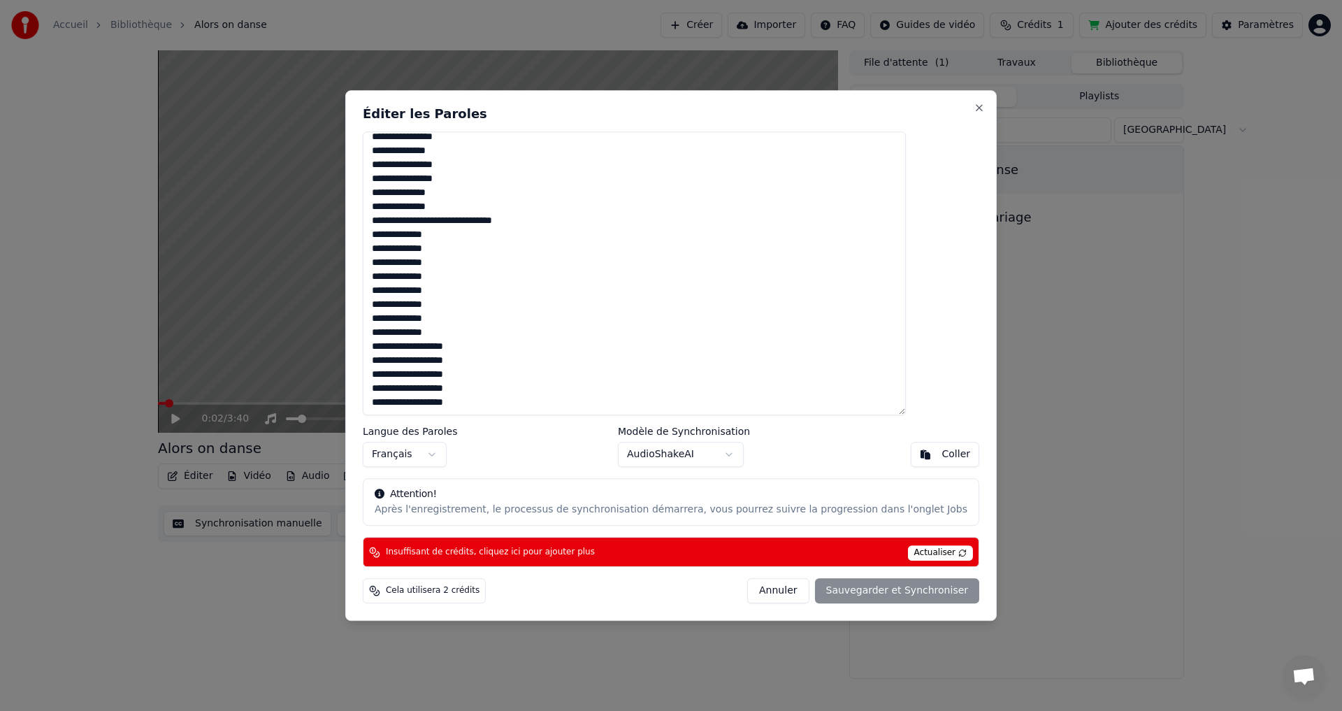
click at [536, 552] on span "Insuffisant de crédits, cliquez ici pour ajouter plus" at bounding box center [490, 552] width 209 height 11
click at [974, 106] on button "Close" at bounding box center [979, 107] width 11 height 11
type textarea "**********"
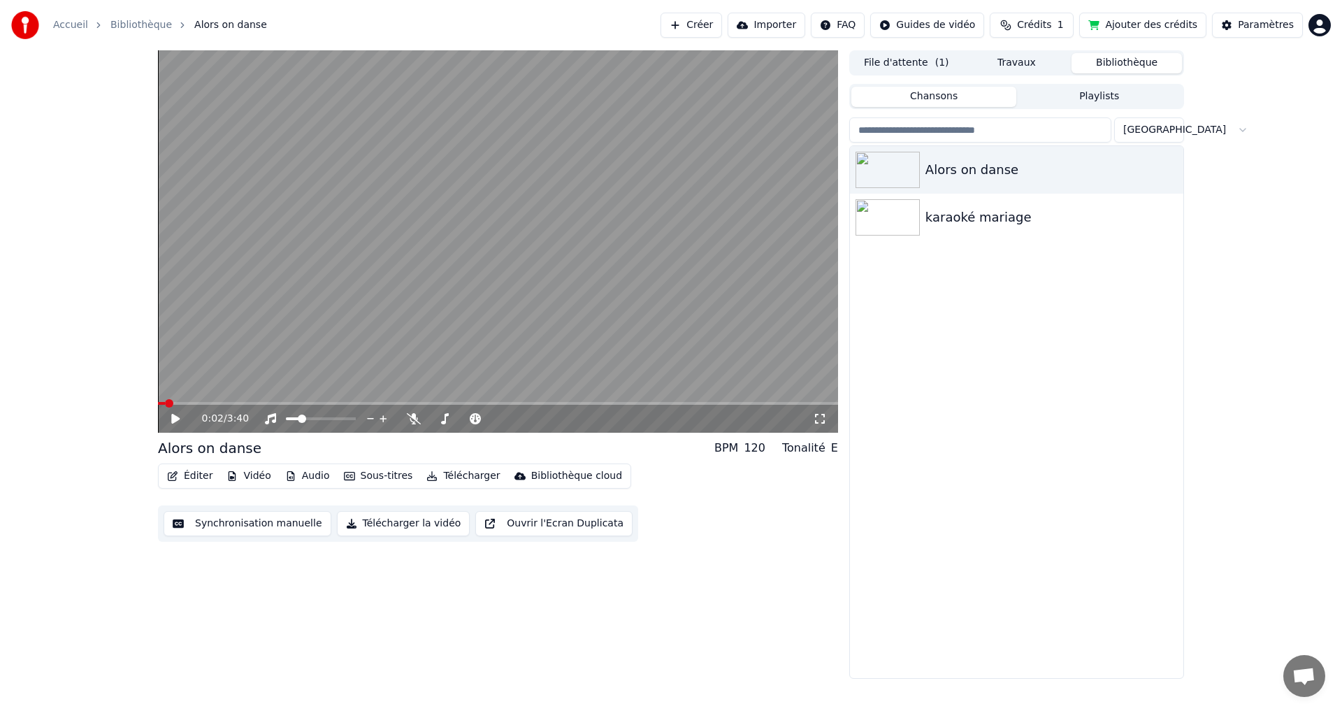
click at [1327, 30] on html "Accueil Bibliothèque Alors on danse Créer Importer FAQ Guides de vidéo Crédits …" at bounding box center [671, 355] width 1342 height 711
click at [1261, 141] on span "Se Déconnecter" at bounding box center [1245, 148] width 78 height 14
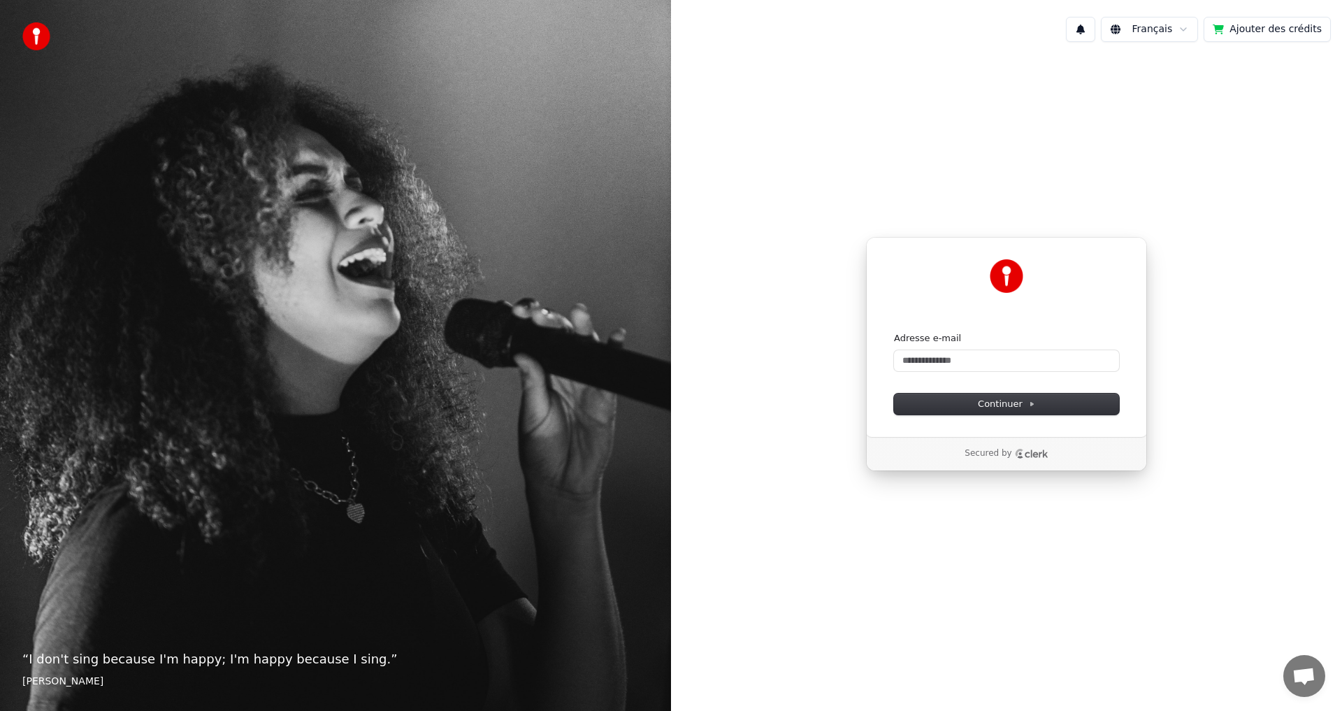
click at [960, 371] on form "Adresse e-mail Continuer" at bounding box center [1006, 373] width 225 height 82
click at [952, 357] on input "Adresse e-mail" at bounding box center [1006, 360] width 225 height 21
click at [1014, 405] on span "Continuer" at bounding box center [1006, 404] width 57 height 13
type input "**********"
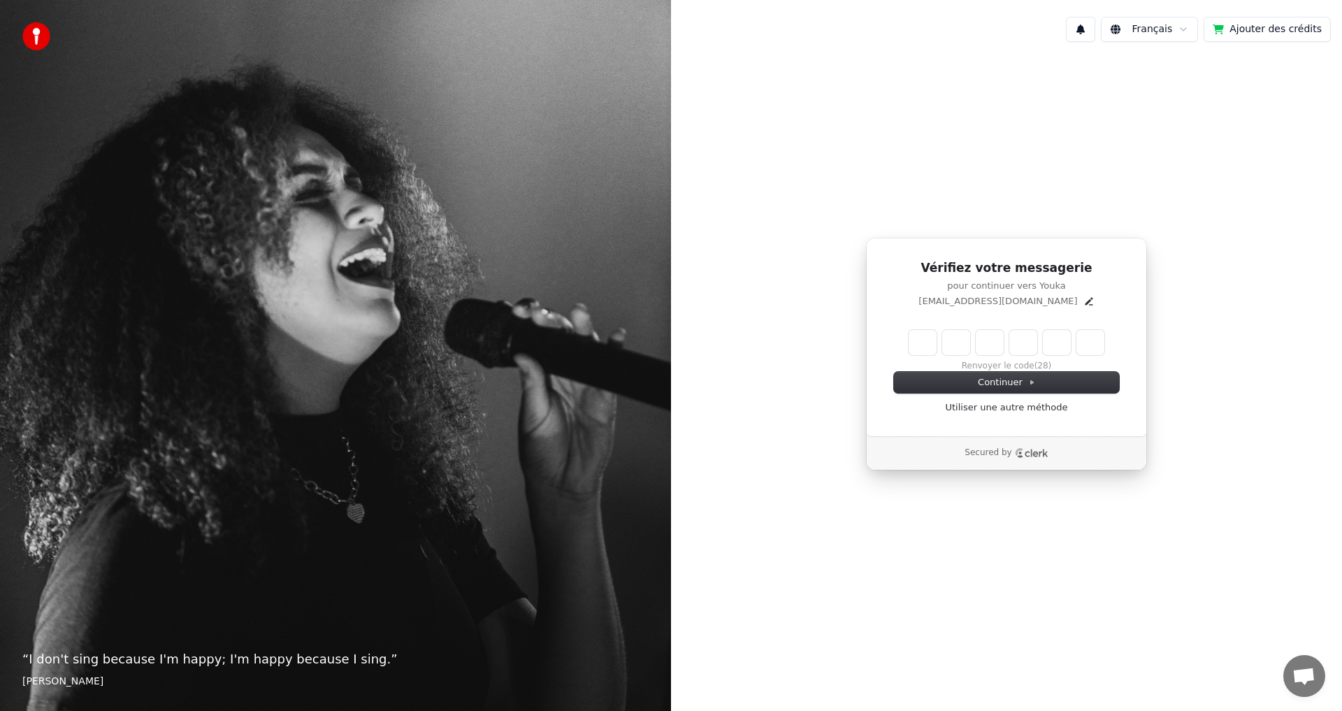
click at [924, 343] on input "Enter verification code" at bounding box center [1007, 342] width 196 height 25
type input "******"
